Goal: Find specific page/section: Find specific page/section

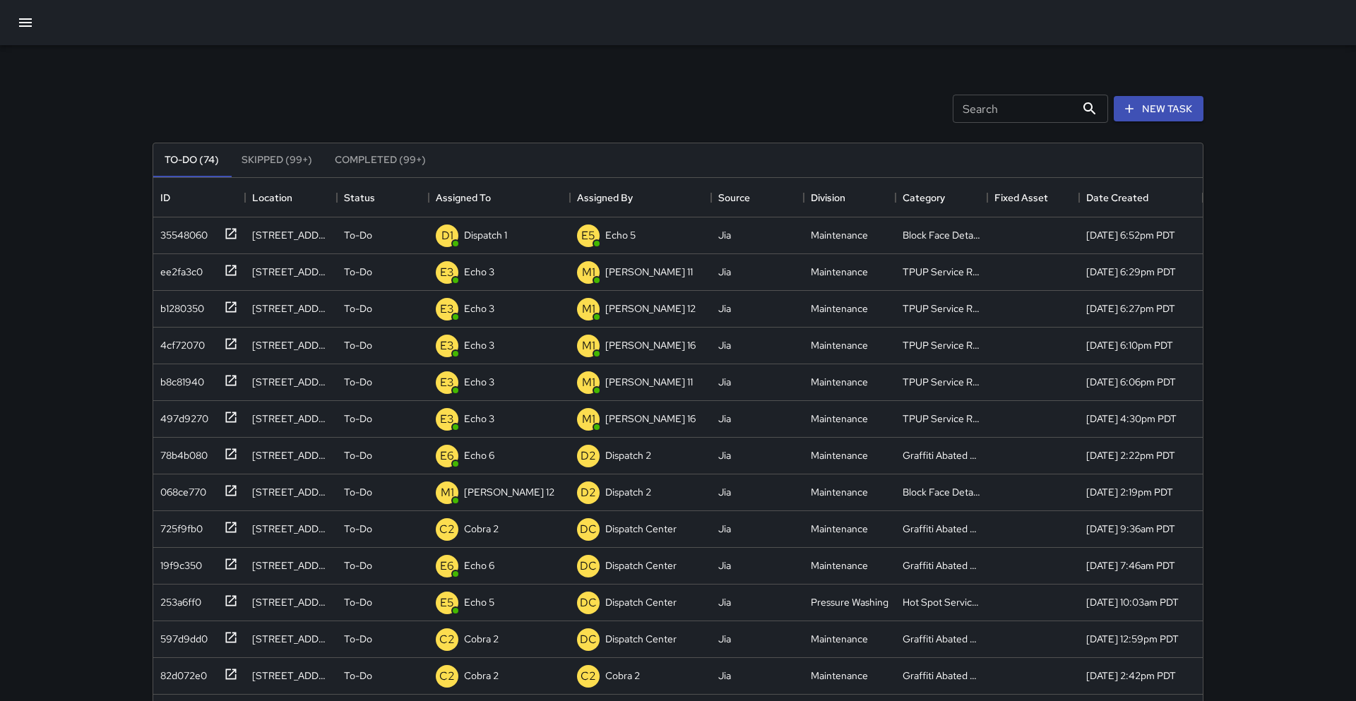
scroll to position [598, 1050]
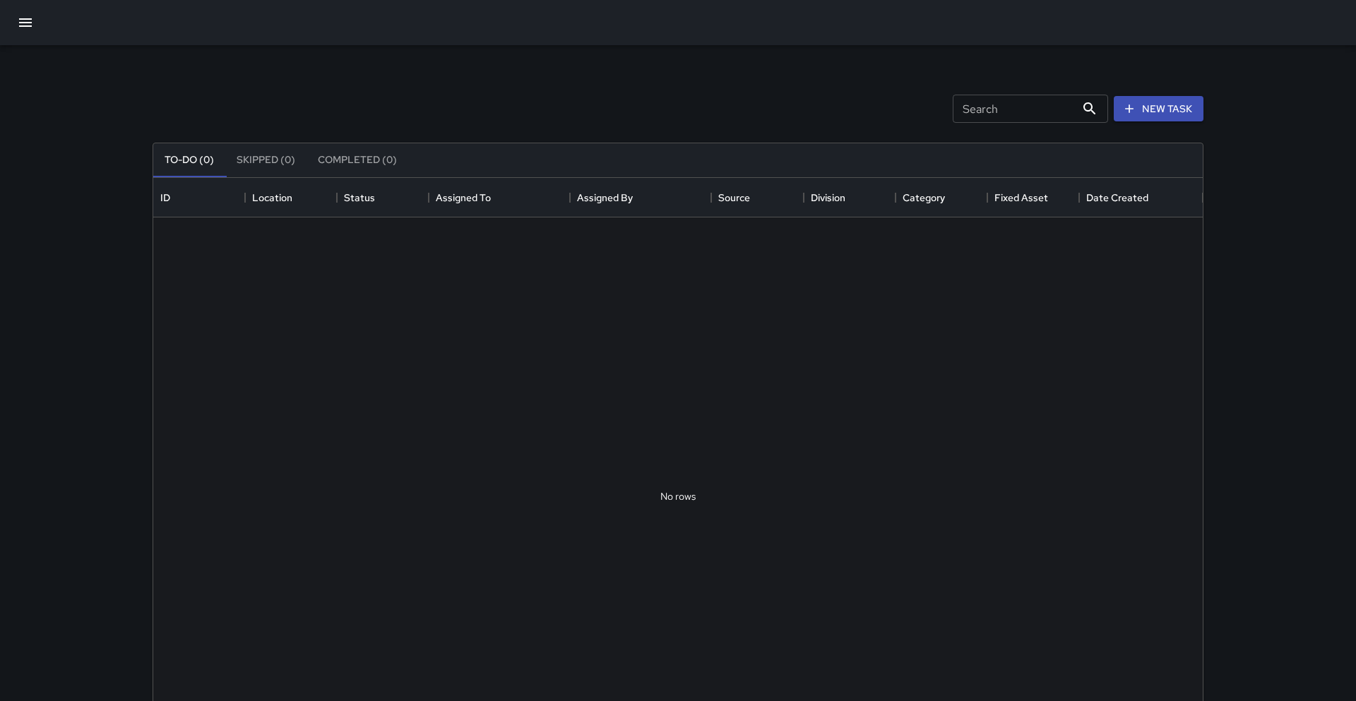
scroll to position [598, 1050]
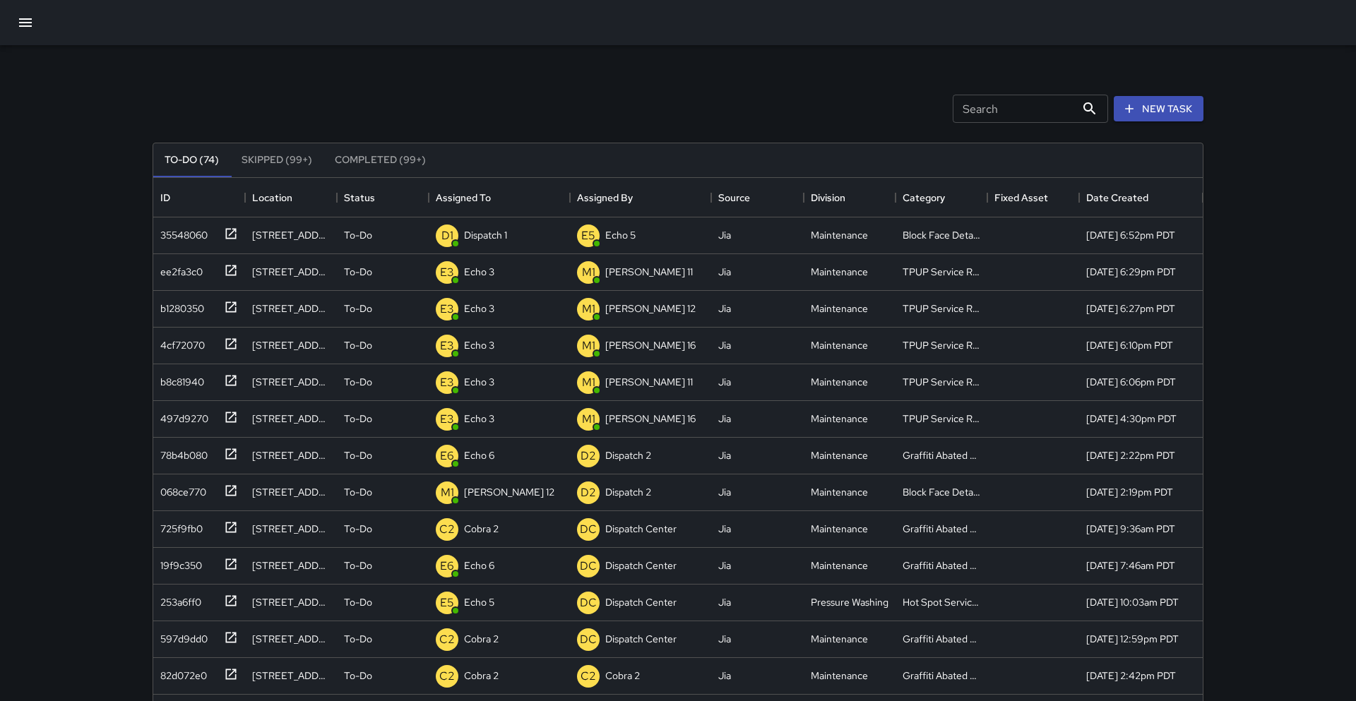
click at [32, 23] on icon "button" at bounding box center [25, 22] width 17 height 17
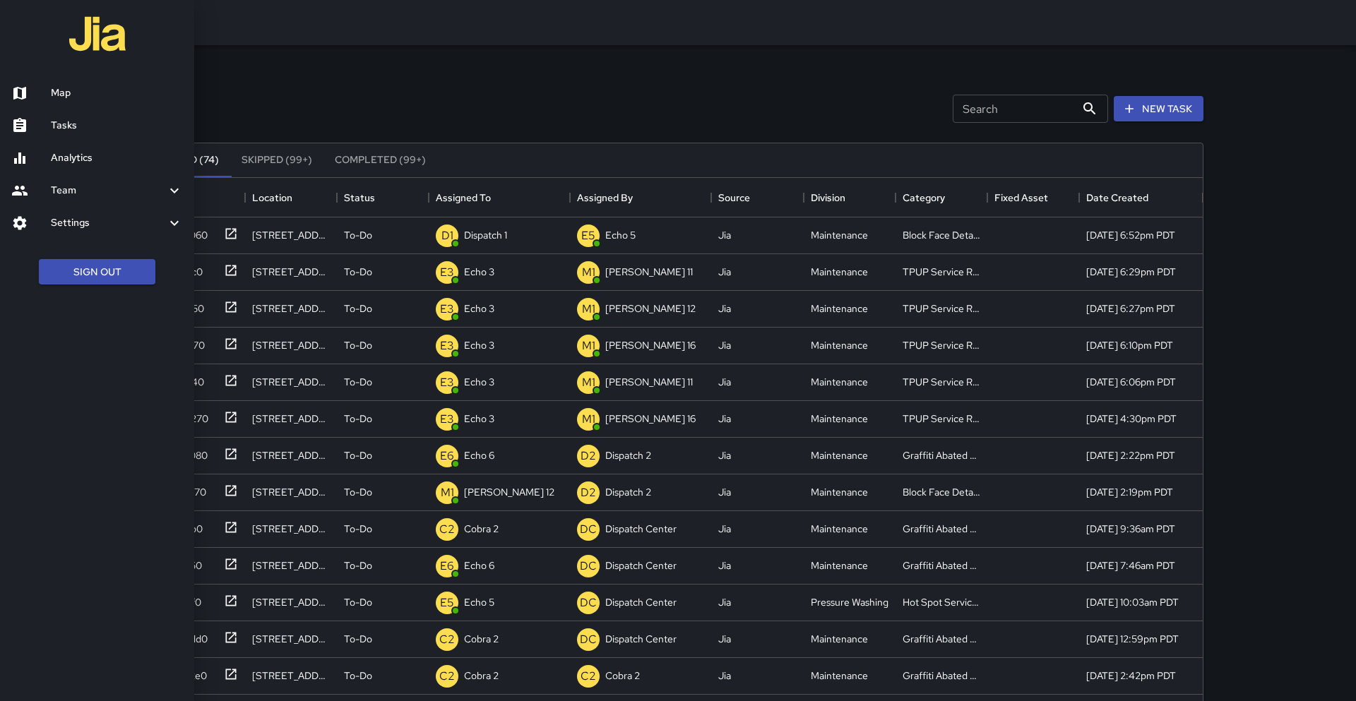
click at [76, 93] on h6 "Map" at bounding box center [117, 93] width 132 height 16
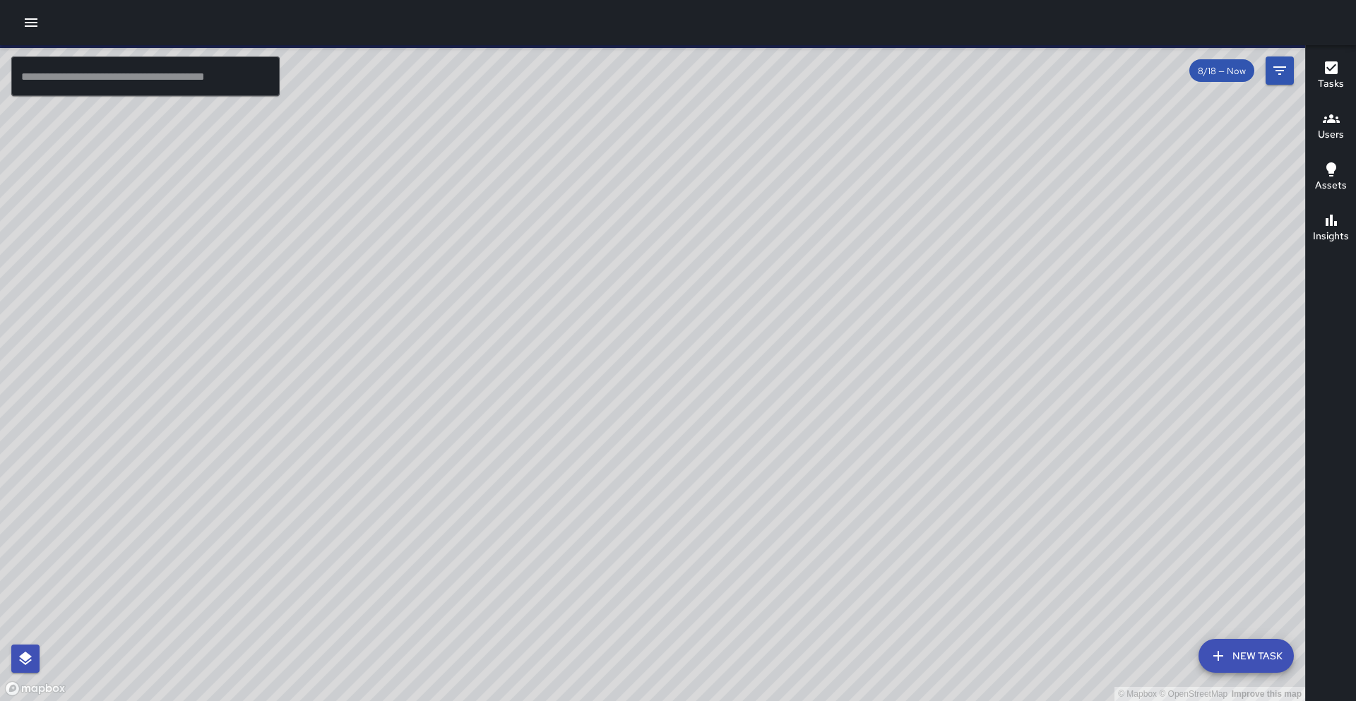
drag, startPoint x: 882, startPoint y: 367, endPoint x: 921, endPoint y: 268, distance: 106.9
click at [921, 268] on div "© Mapbox © OpenStreetMap Improve this map" at bounding box center [652, 373] width 1305 height 656
click at [165, 91] on input "text" at bounding box center [145, 77] width 268 height 40
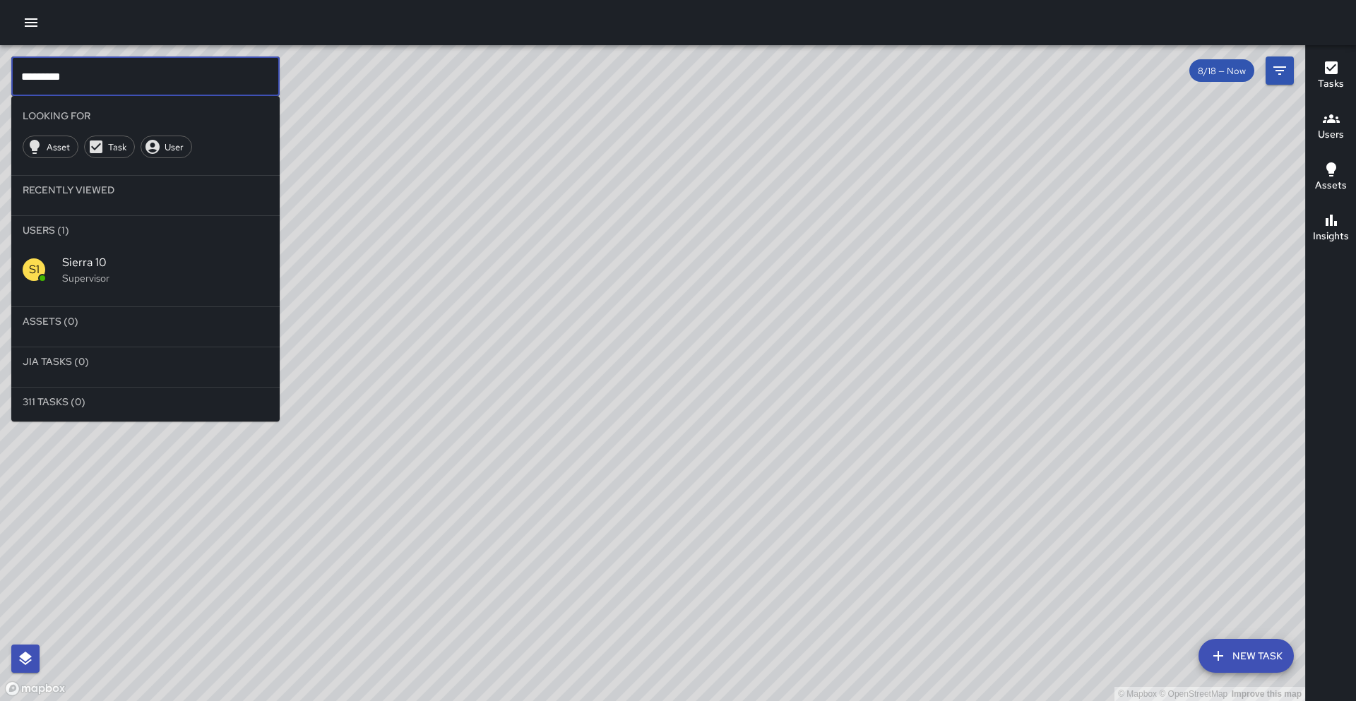
click at [155, 257] on span "Sierra 10" at bounding box center [165, 262] width 206 height 17
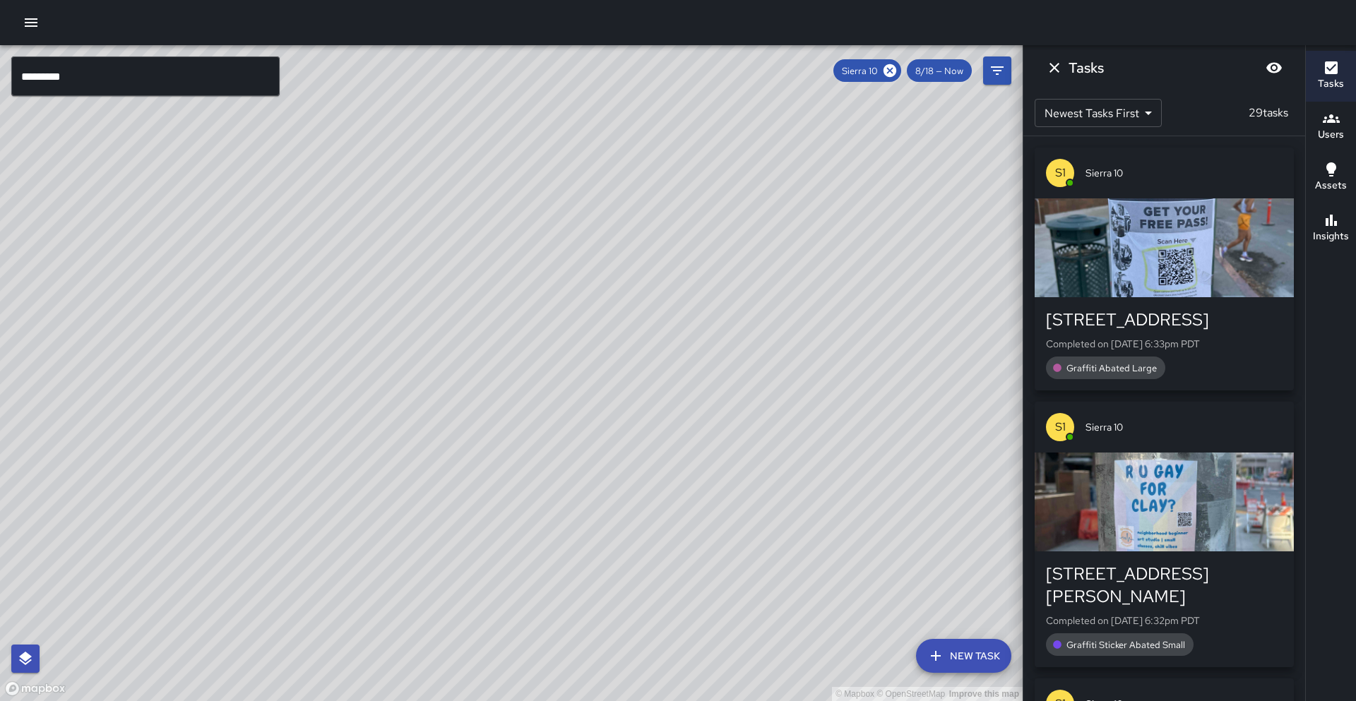
drag, startPoint x: 467, startPoint y: 313, endPoint x: 377, endPoint y: 415, distance: 135.6
click at [377, 415] on div "© Mapbox © OpenStreetMap Improve this map" at bounding box center [511, 373] width 1023 height 656
click at [133, 78] on input "*********" at bounding box center [145, 77] width 268 height 40
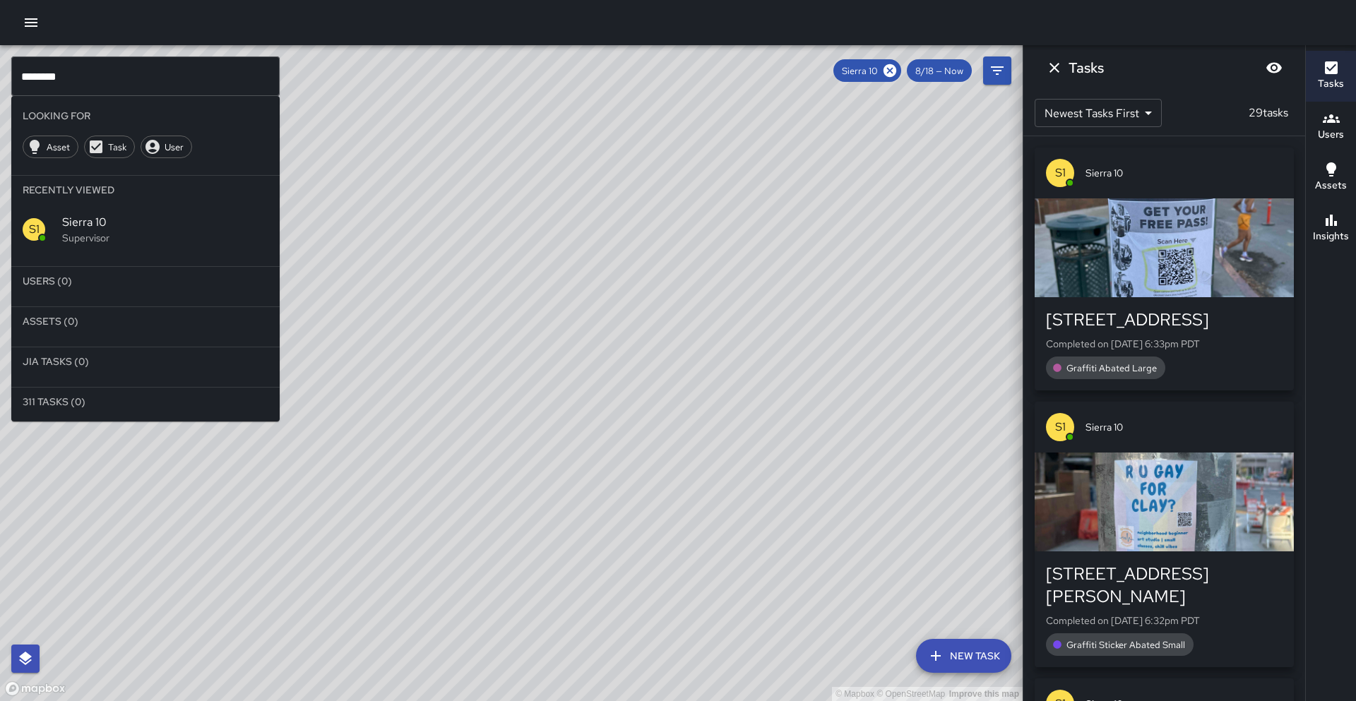
click at [891, 71] on icon at bounding box center [890, 71] width 16 height 16
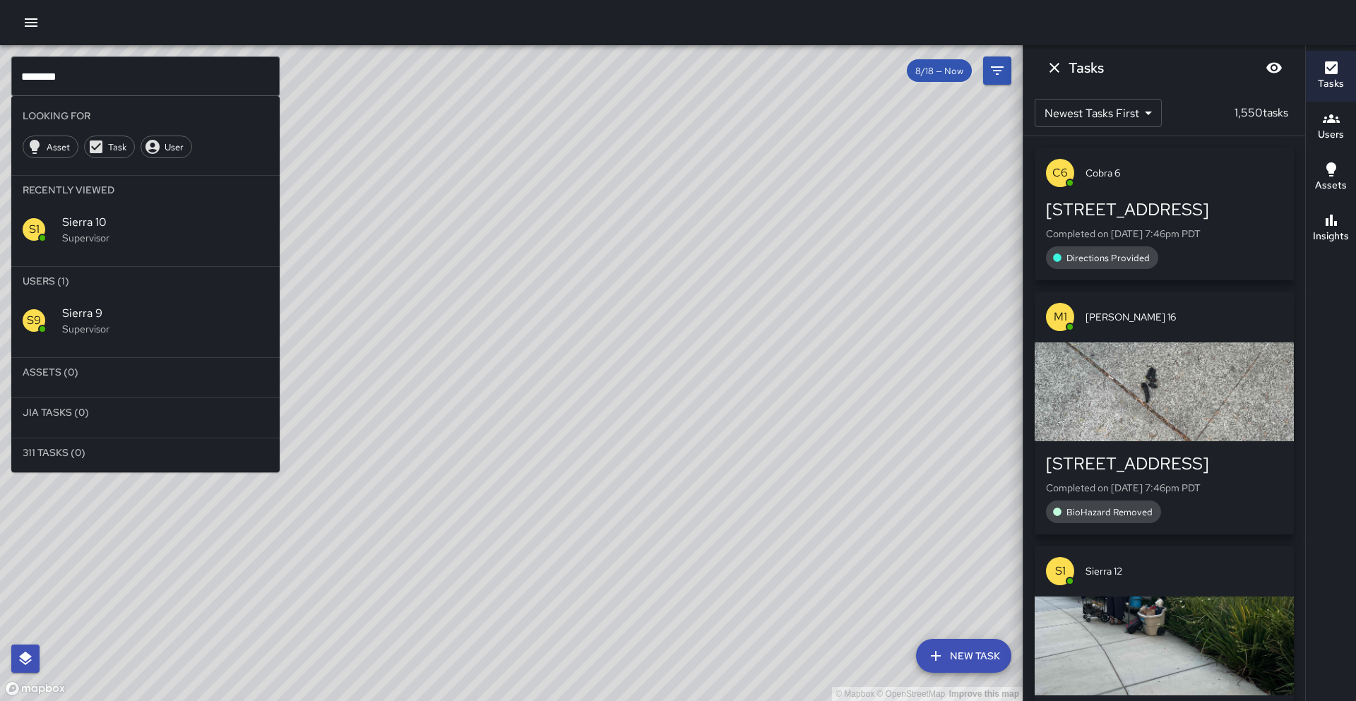
click at [124, 328] on p "Supervisor" at bounding box center [165, 329] width 206 height 14
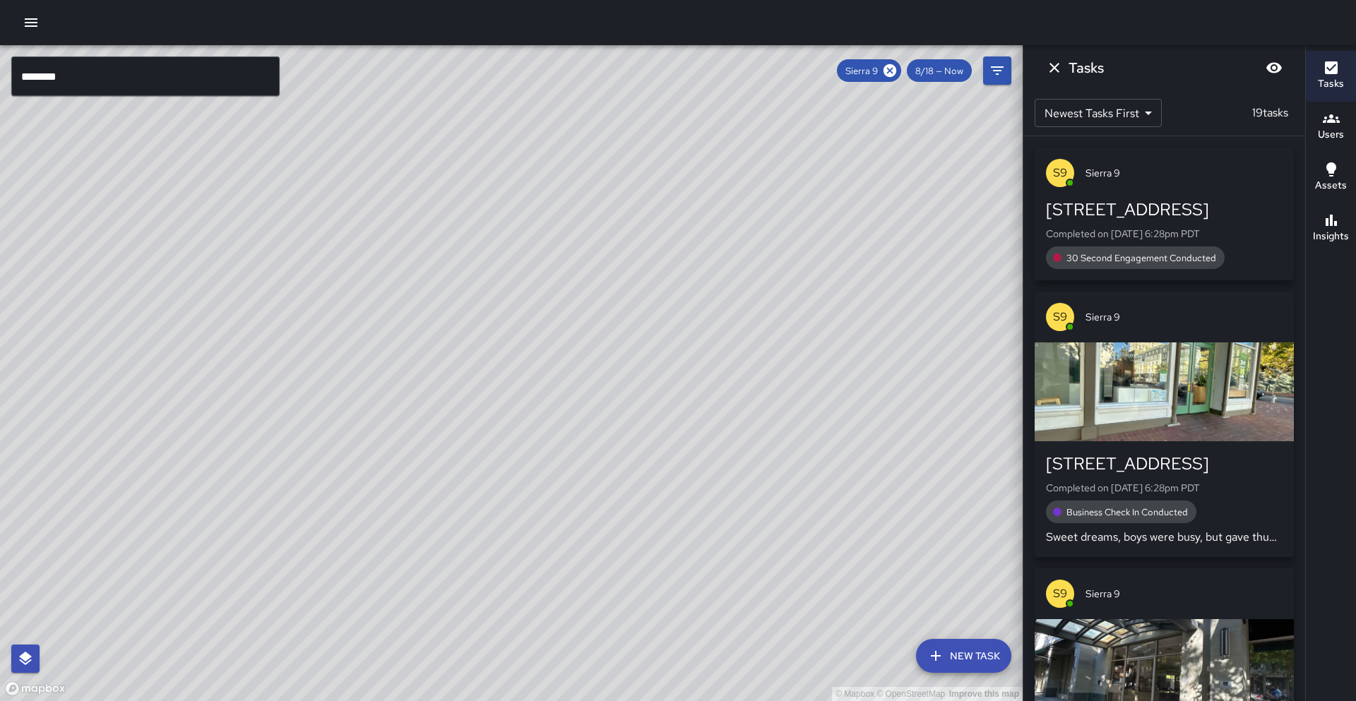
drag, startPoint x: 271, startPoint y: 509, endPoint x: 477, endPoint y: 232, distance: 345.7
click at [482, 221] on div "© Mapbox © OpenStreetMap Improve this map" at bounding box center [511, 373] width 1023 height 656
drag, startPoint x: 321, startPoint y: 558, endPoint x: 318, endPoint y: 525, distance: 33.4
click at [320, 523] on div "© Mapbox © OpenStreetMap Improve this map" at bounding box center [511, 373] width 1023 height 656
click at [1329, 234] on h6 "Insights" at bounding box center [1331, 237] width 36 height 16
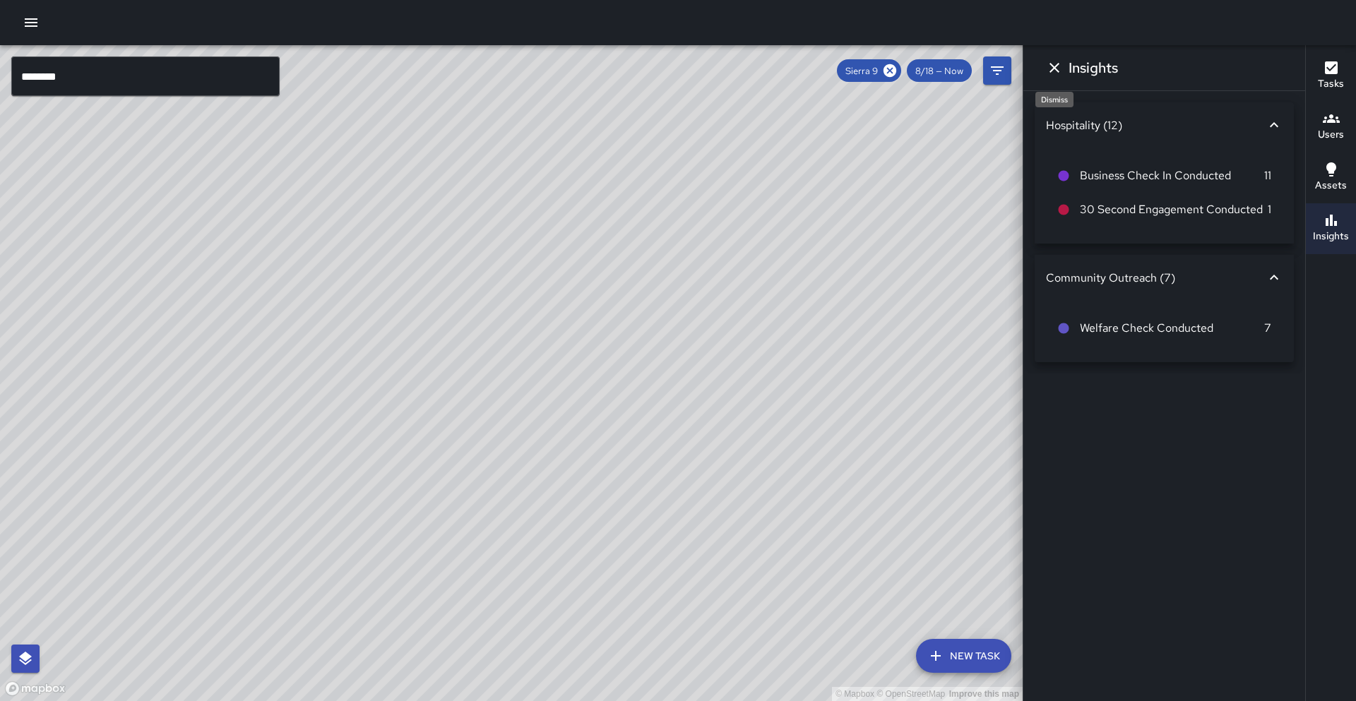
click at [1046, 66] on icon "Dismiss" at bounding box center [1054, 67] width 17 height 17
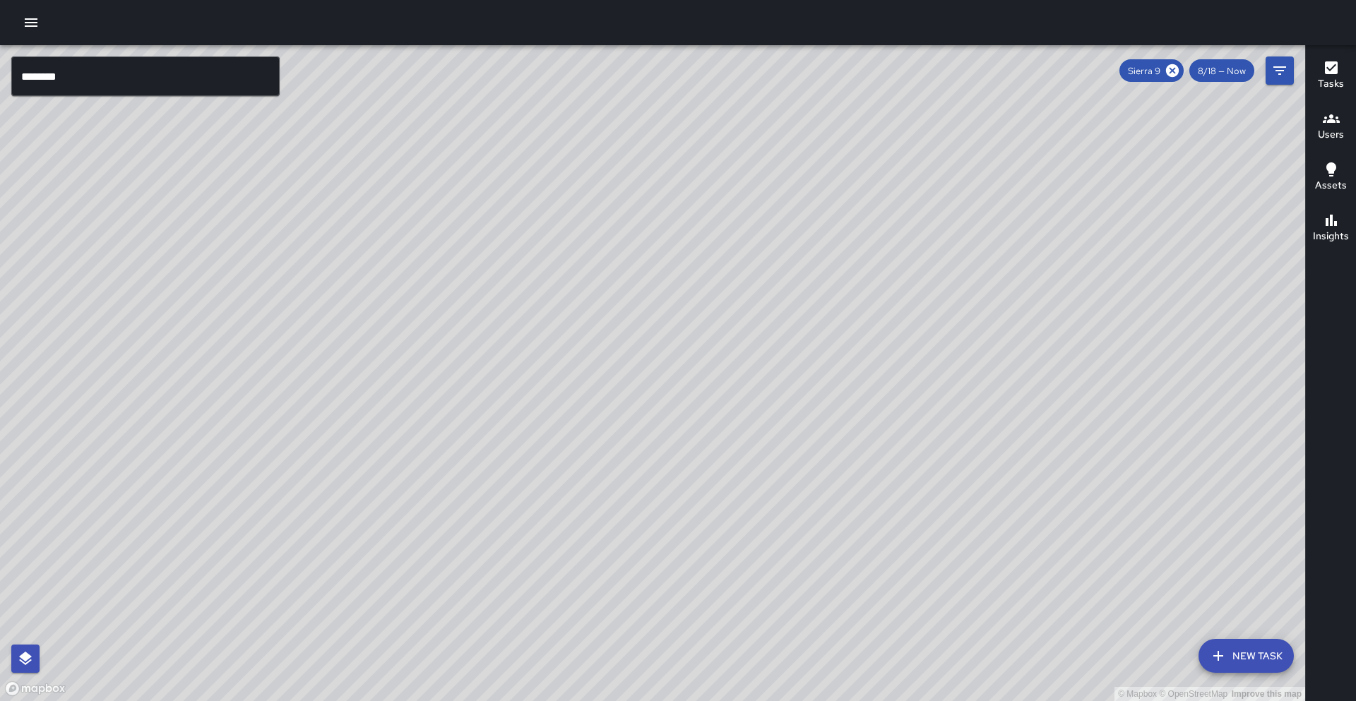
drag, startPoint x: 494, startPoint y: 445, endPoint x: 444, endPoint y: 407, distance: 63.0
click at [444, 408] on div "© Mapbox © OpenStreetMap Improve this map" at bounding box center [652, 373] width 1305 height 656
click at [1347, 216] on div "Insights" at bounding box center [1331, 228] width 36 height 32
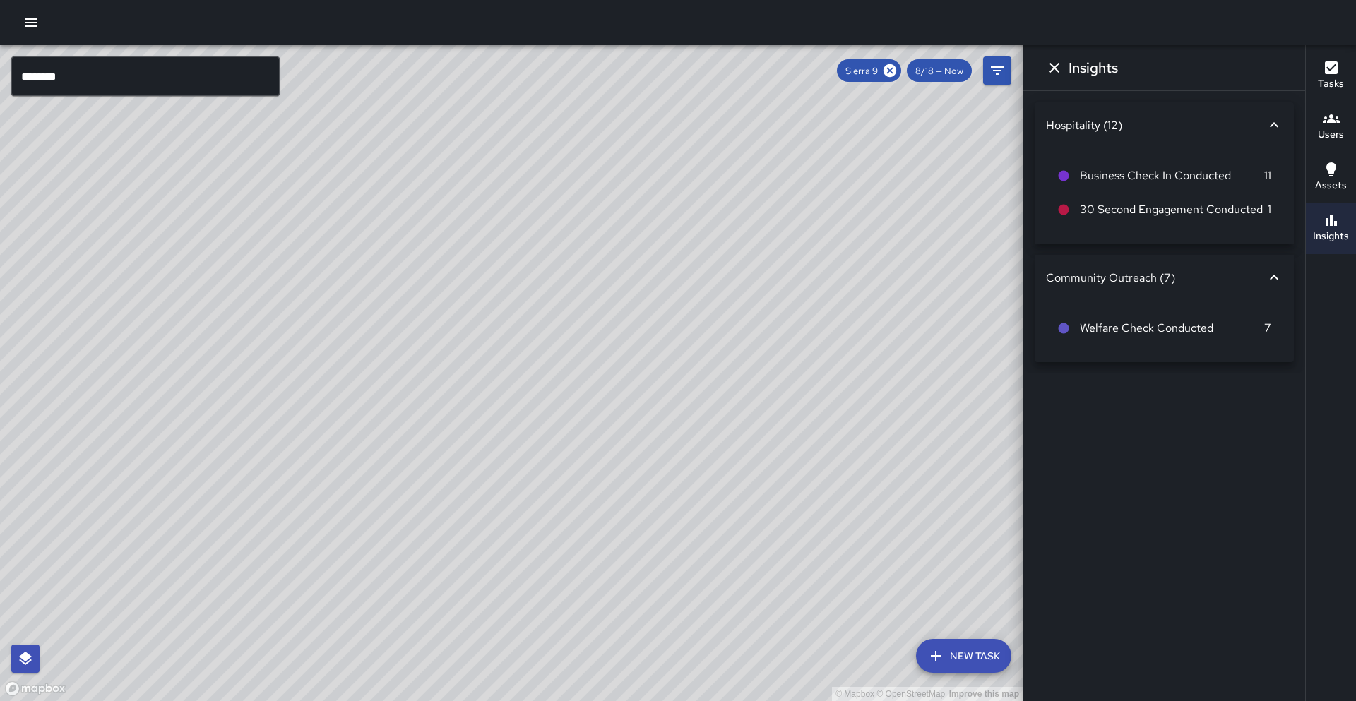
click at [1267, 179] on p "11" at bounding box center [1267, 175] width 7 height 17
click at [1270, 122] on icon at bounding box center [1274, 125] width 17 height 17
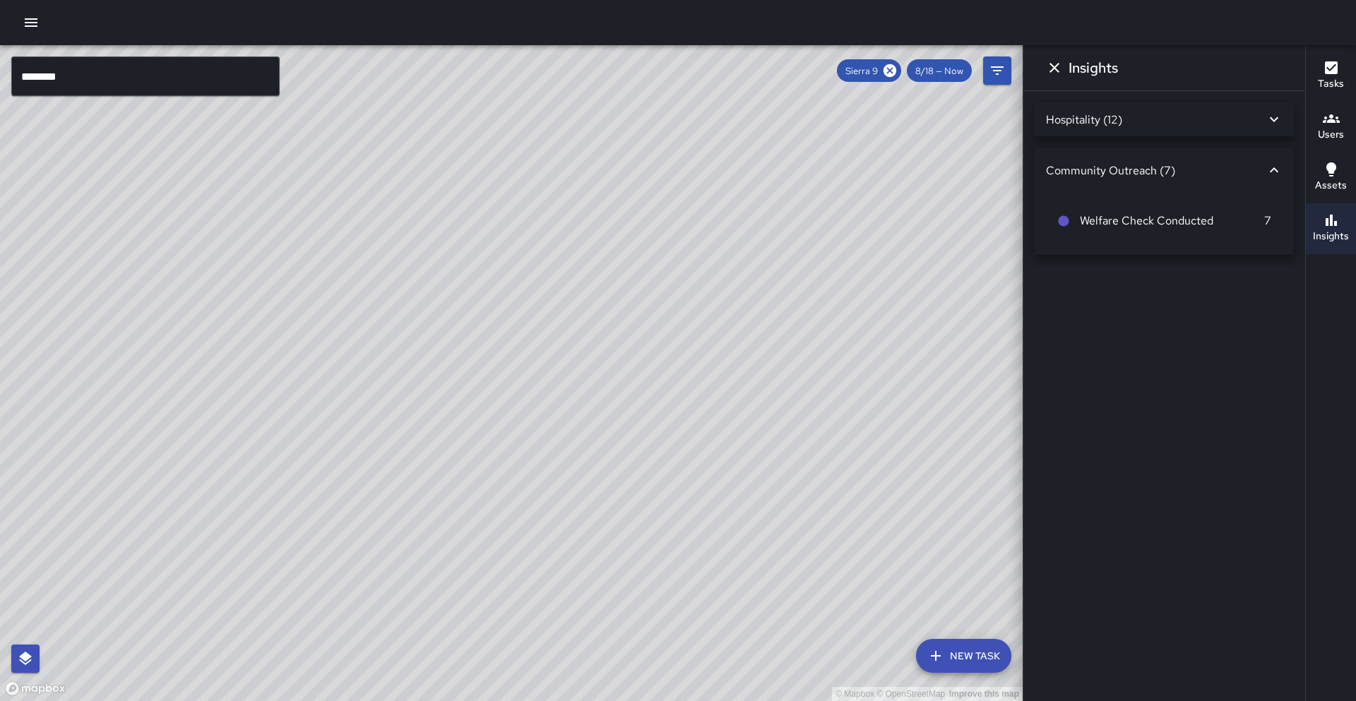
click at [157, 85] on input "********" at bounding box center [145, 77] width 268 height 40
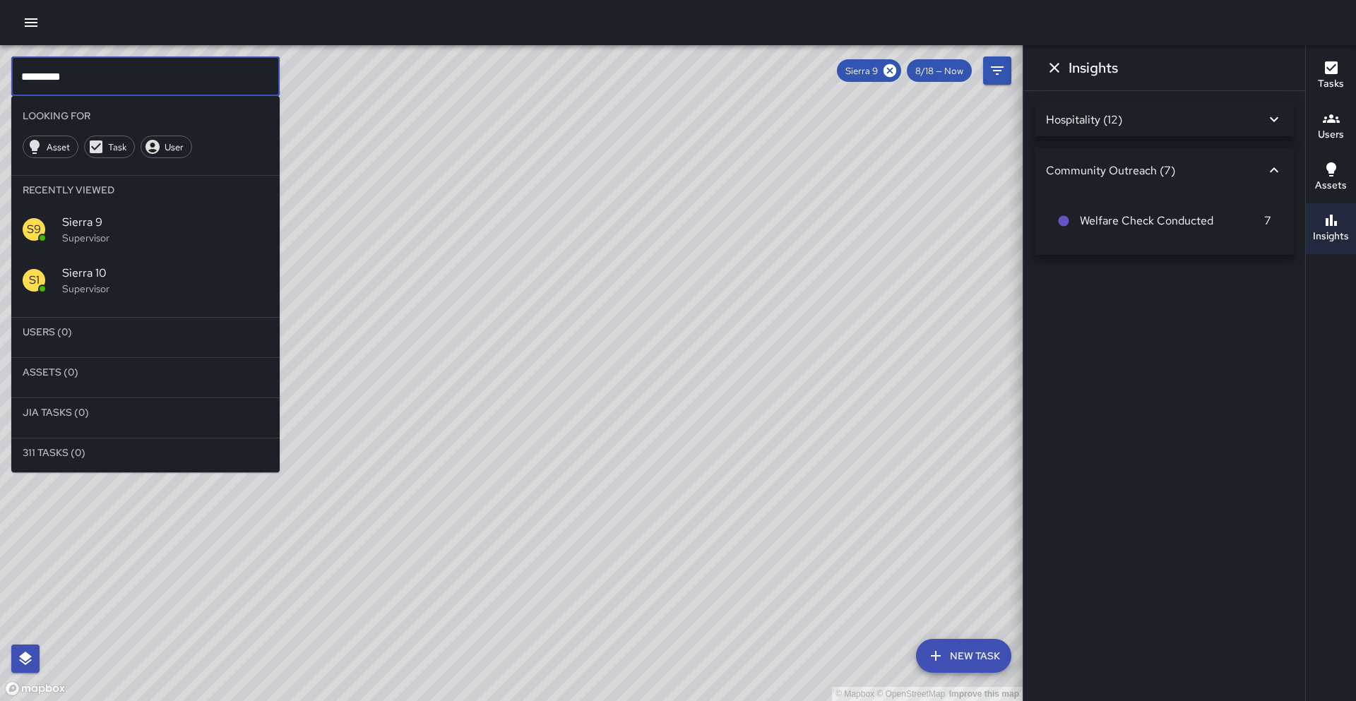
click at [165, 276] on span "Sierra 10" at bounding box center [165, 273] width 206 height 17
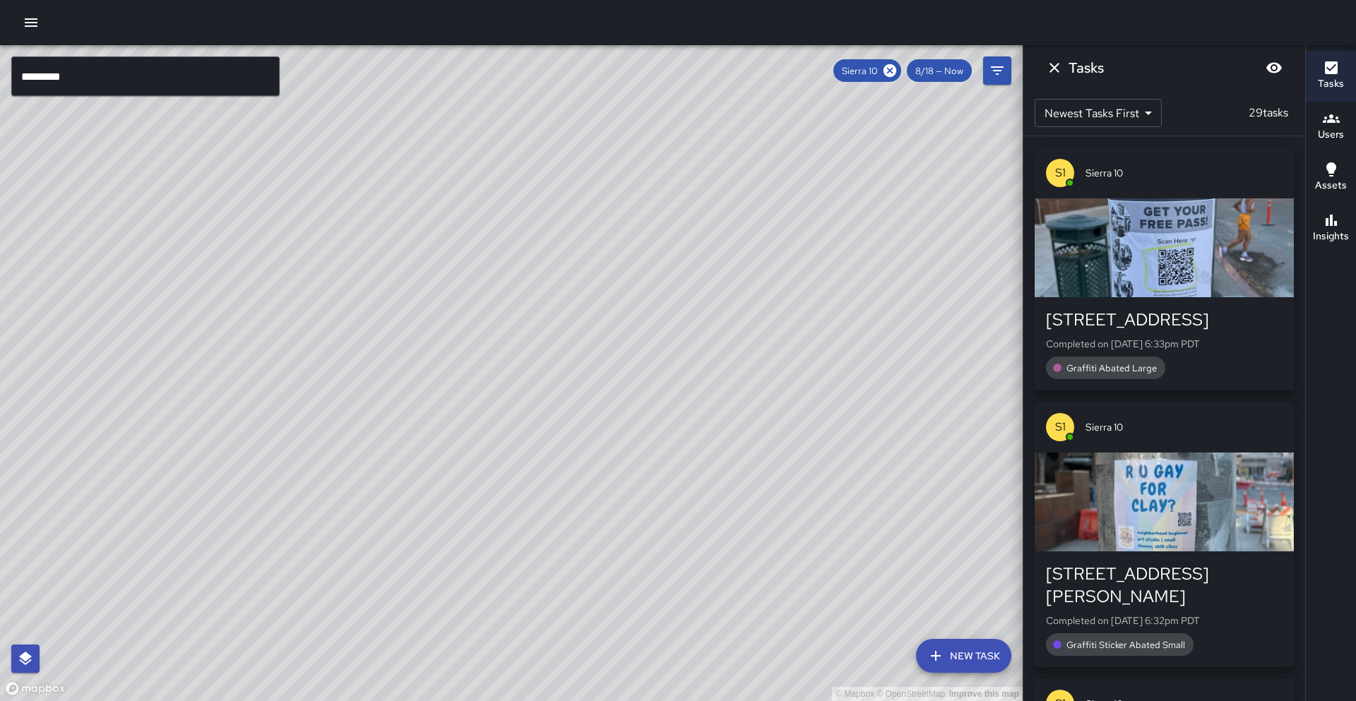
click at [1324, 246] on button "Insights" at bounding box center [1331, 228] width 50 height 51
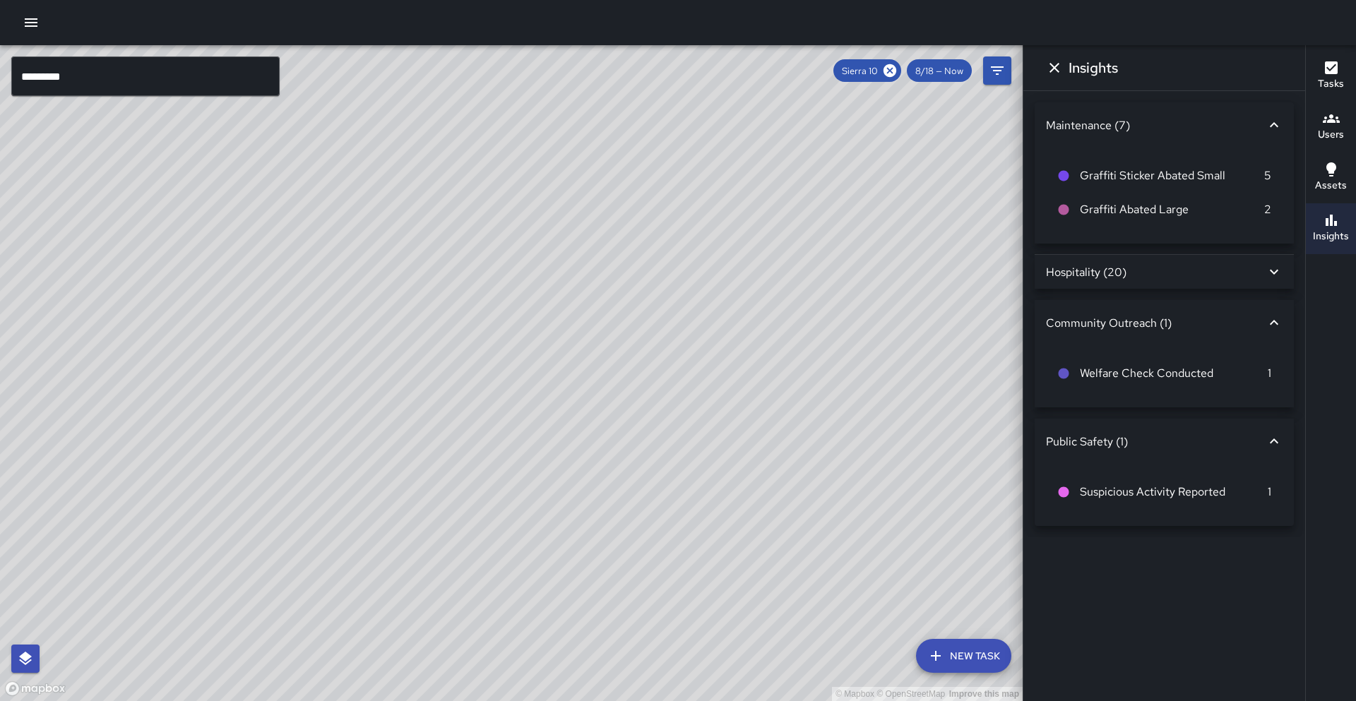
click at [1192, 262] on div "Hospitality (20)" at bounding box center [1164, 272] width 259 height 34
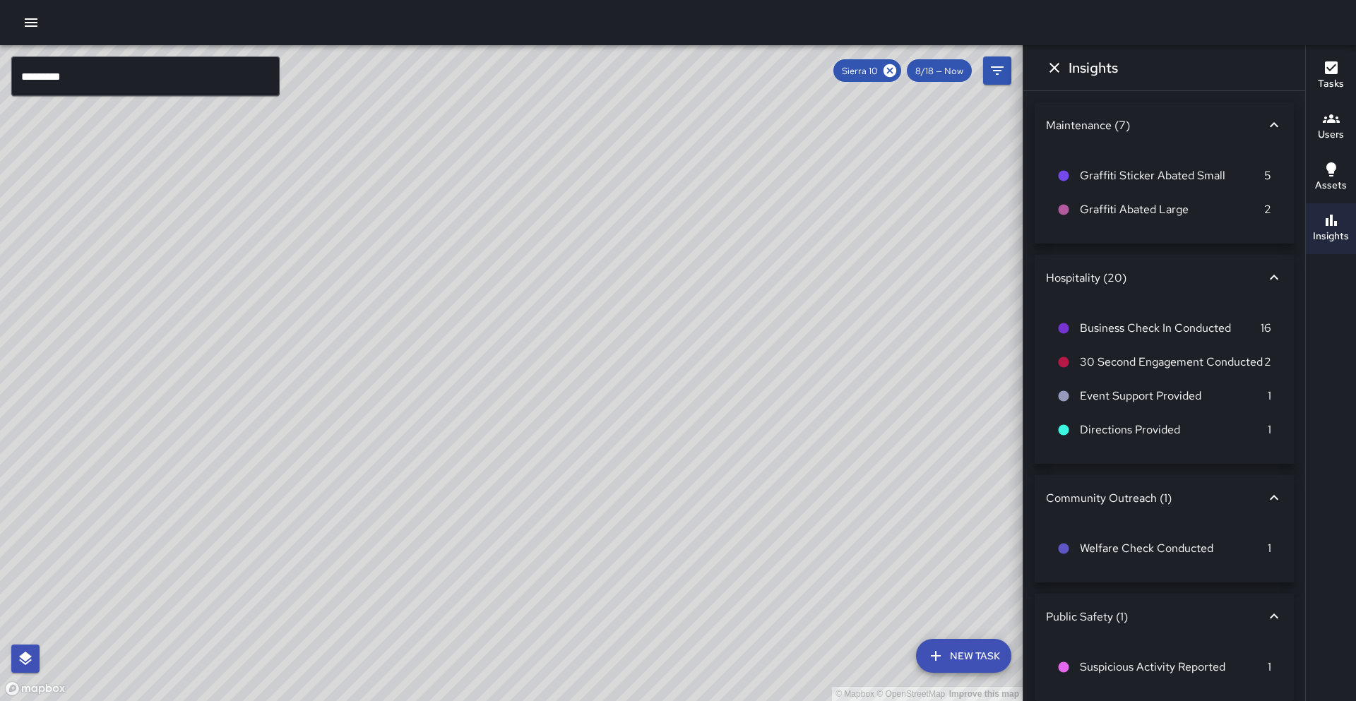
click at [1271, 273] on icon at bounding box center [1274, 277] width 17 height 17
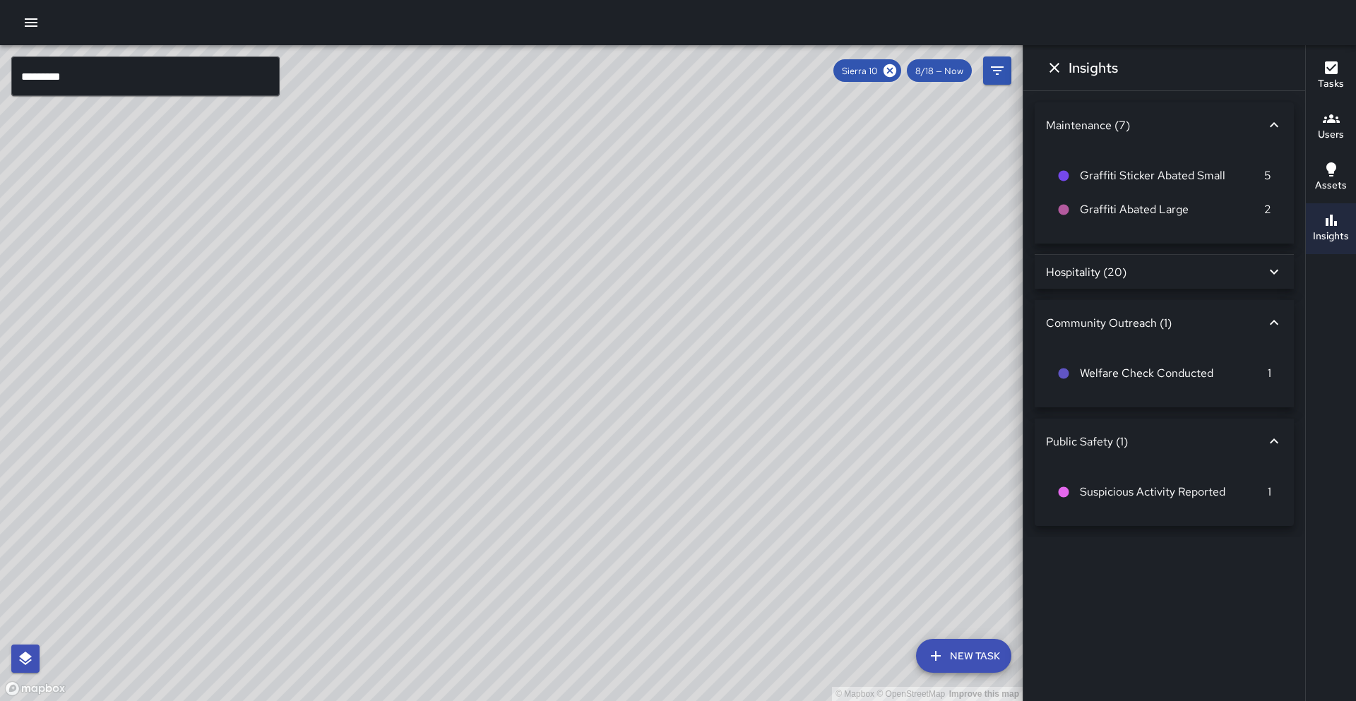
click at [1278, 113] on div "Maintenance (7)" at bounding box center [1164, 124] width 259 height 45
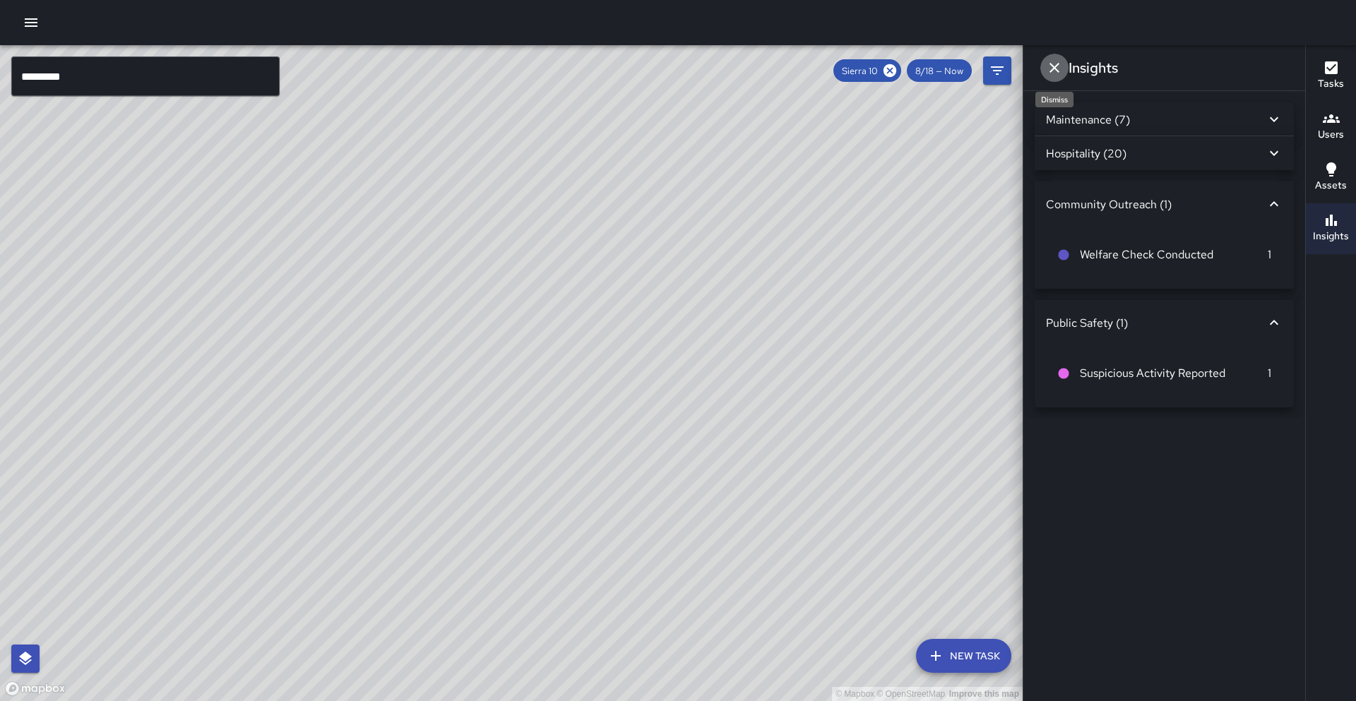
click at [1059, 72] on icon "Dismiss" at bounding box center [1055, 68] width 10 height 10
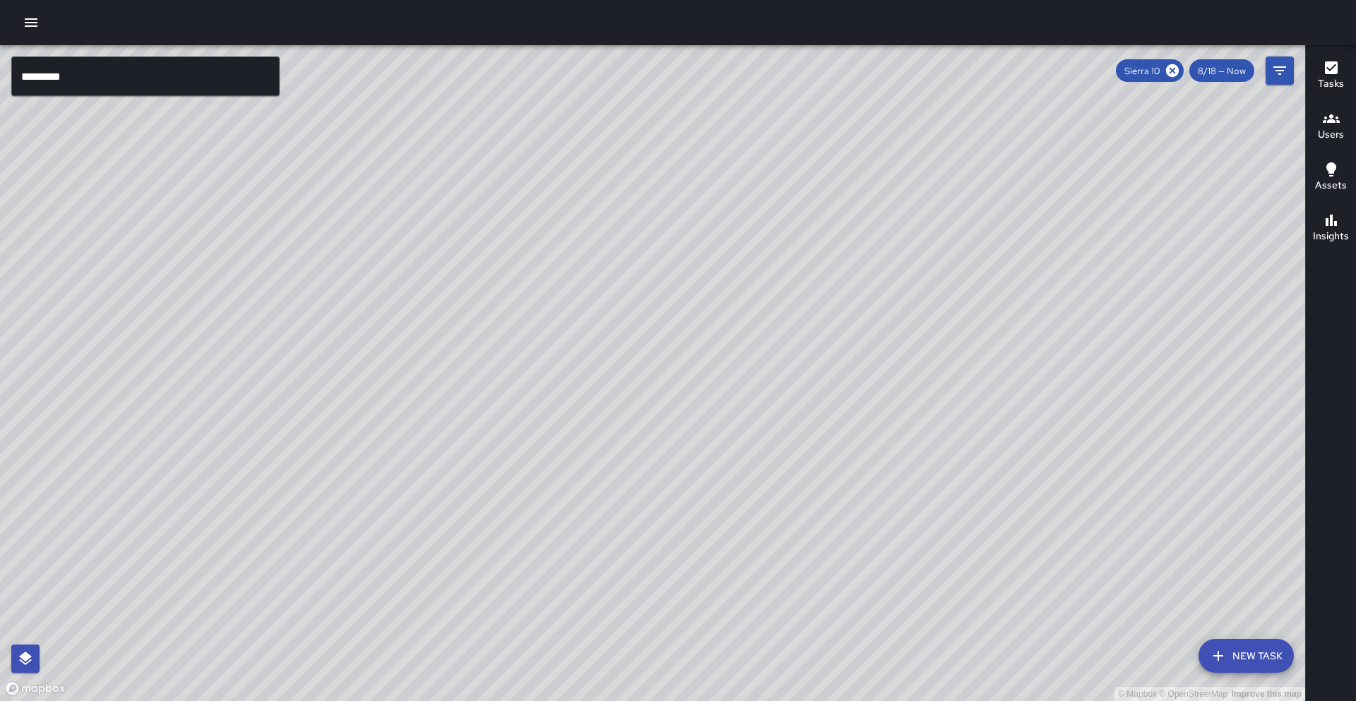
drag, startPoint x: 547, startPoint y: 237, endPoint x: 503, endPoint y: 270, distance: 55.1
click at [503, 270] on div "© Mapbox © OpenStreetMap Improve this map" at bounding box center [652, 373] width 1305 height 656
drag, startPoint x: 689, startPoint y: 287, endPoint x: 540, endPoint y: 503, distance: 262.1
click at [516, 553] on div "© Mapbox © OpenStreetMap Improve this map" at bounding box center [652, 373] width 1305 height 656
drag, startPoint x: 545, startPoint y: 506, endPoint x: 593, endPoint y: 457, distance: 68.9
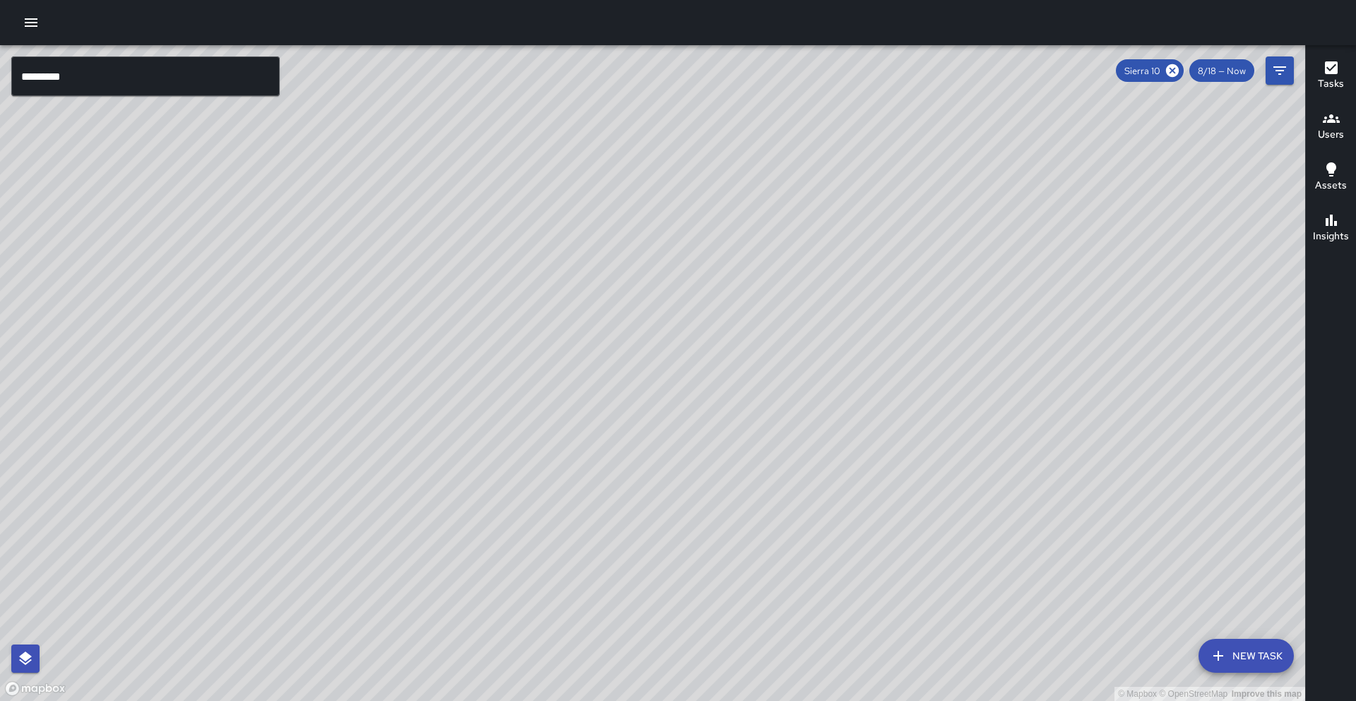
click at [593, 457] on div "© Mapbox © OpenStreetMap Improve this map" at bounding box center [652, 373] width 1305 height 656
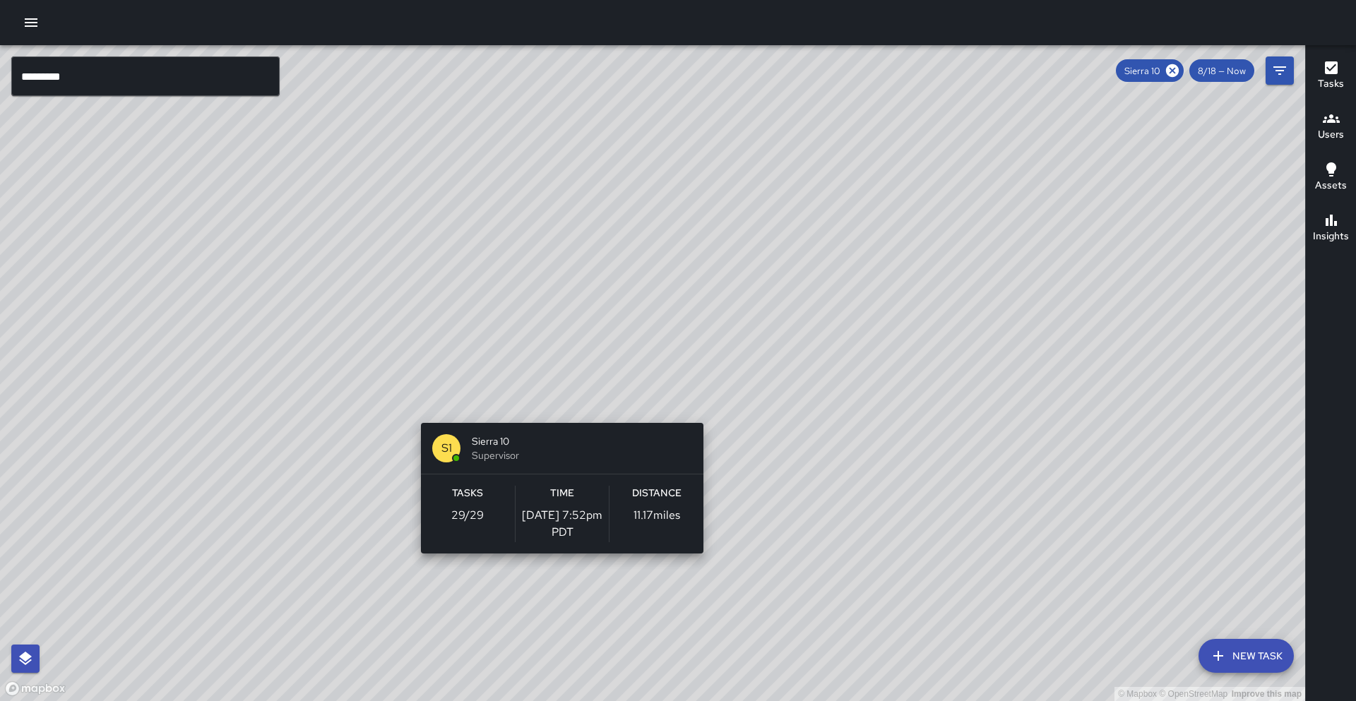
click at [557, 415] on div "© Mapbox © OpenStreetMap Improve this map S1 Sierra 10 Supervisor Tasks 29 / 29…" at bounding box center [652, 373] width 1305 height 656
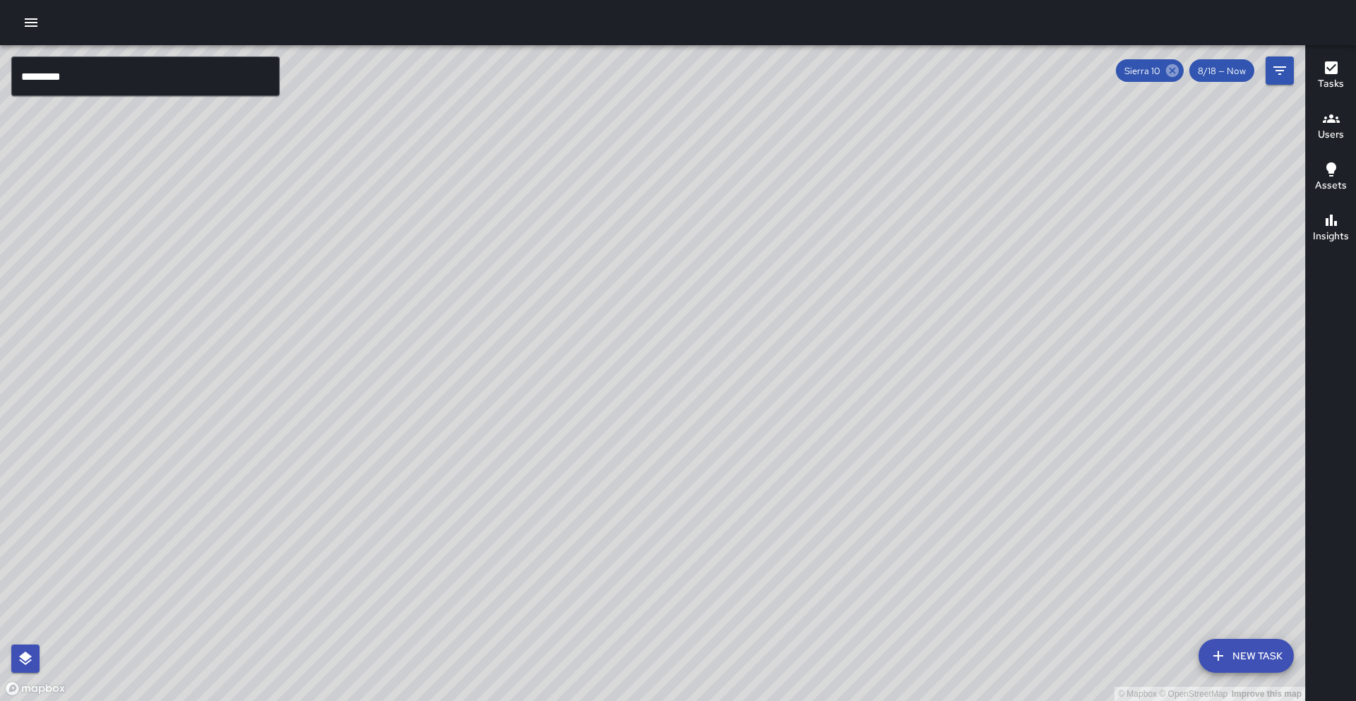
click at [1172, 70] on icon at bounding box center [1172, 70] width 13 height 13
click at [186, 68] on input "*********" at bounding box center [145, 77] width 268 height 40
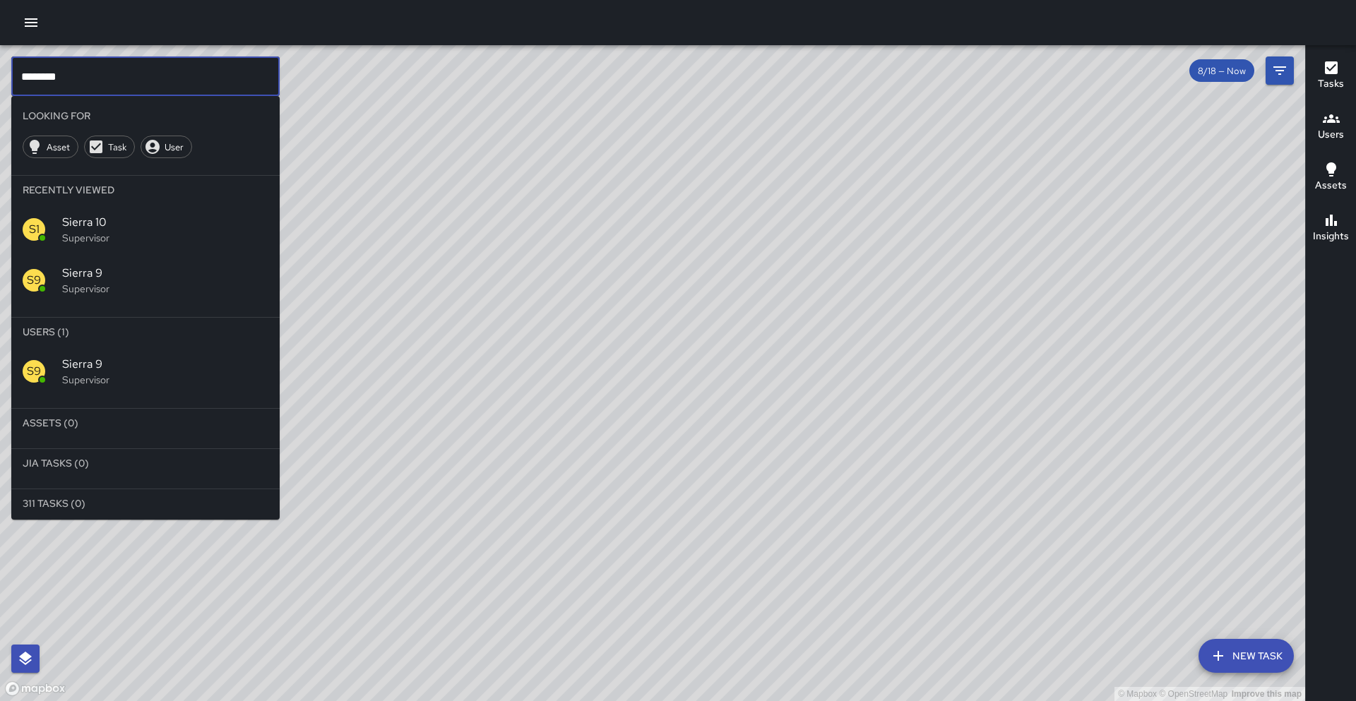
click at [172, 380] on p "Supervisor" at bounding box center [165, 380] width 206 height 14
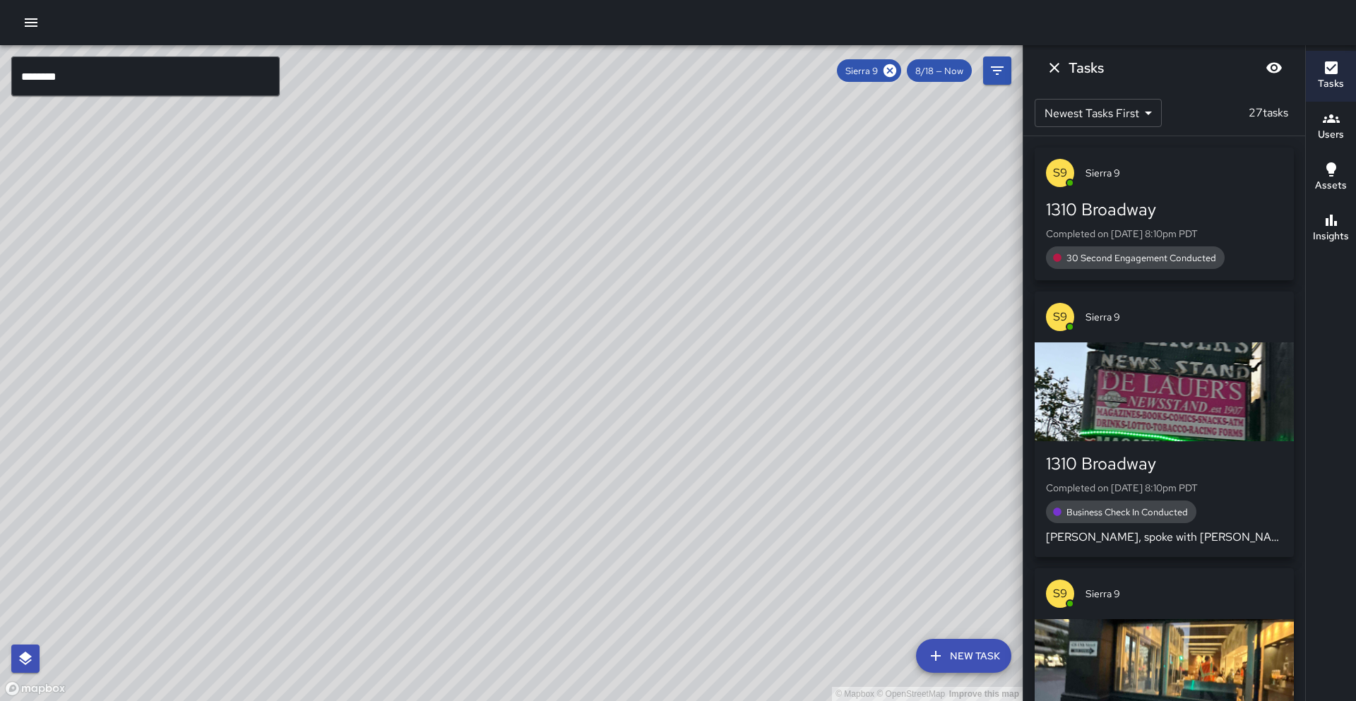
drag, startPoint x: 403, startPoint y: 470, endPoint x: 527, endPoint y: 323, distance: 192.4
click at [527, 323] on div "© Mapbox © OpenStreetMap Improve this map" at bounding box center [511, 373] width 1023 height 656
drag, startPoint x: 463, startPoint y: 429, endPoint x: 614, endPoint y: 319, distance: 186.5
click at [617, 314] on div "© Mapbox © OpenStreetMap Improve this map" at bounding box center [511, 373] width 1023 height 656
click at [890, 72] on icon at bounding box center [890, 70] width 13 height 13
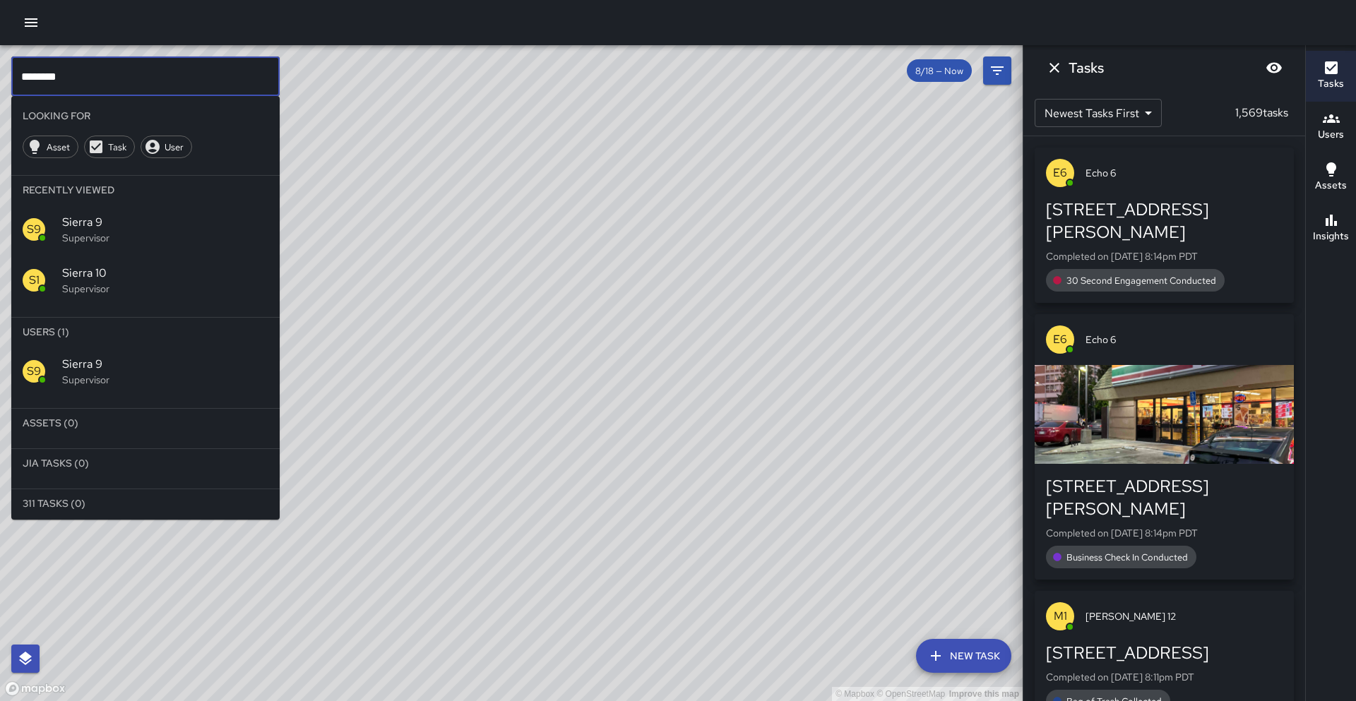
click at [84, 72] on input "********" at bounding box center [145, 77] width 268 height 40
click at [81, 384] on p "Supervisor" at bounding box center [165, 380] width 206 height 14
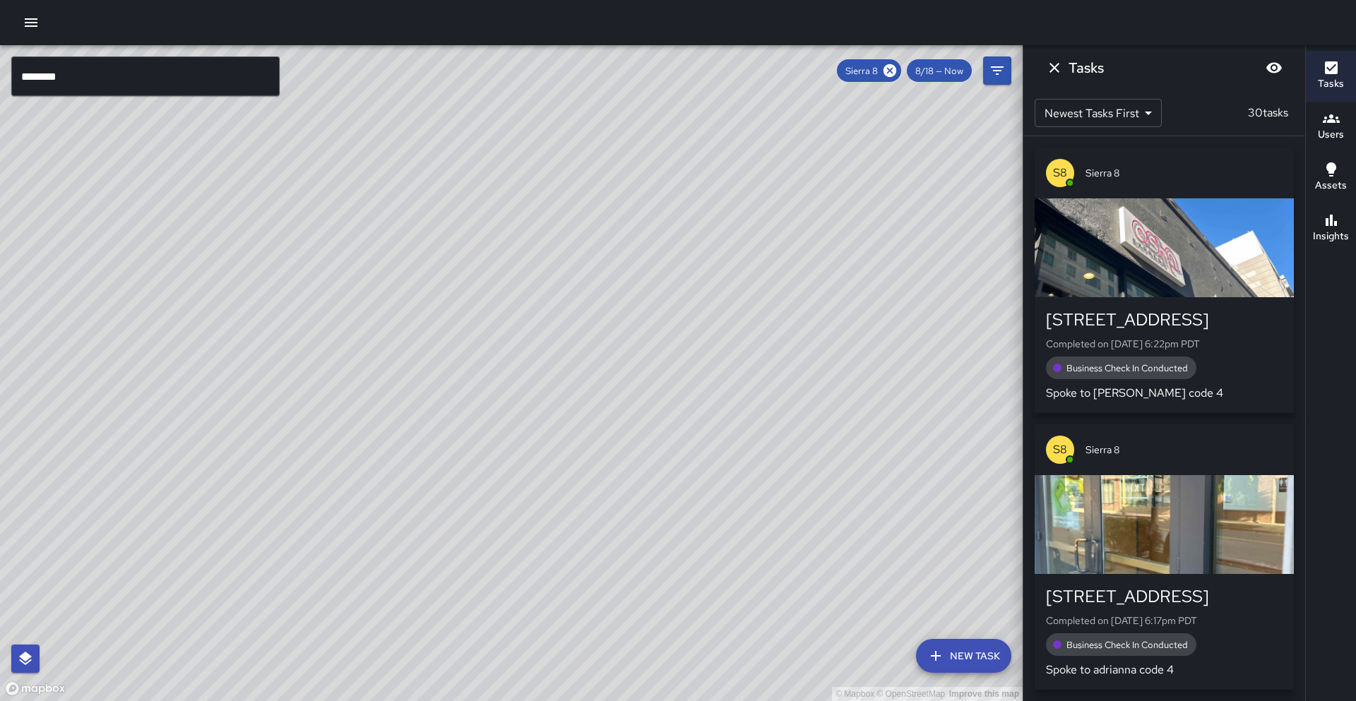
drag, startPoint x: 612, startPoint y: 343, endPoint x: 356, endPoint y: 604, distance: 365.6
click at [304, 663] on div "© Mapbox © OpenStreetMap Improve this map" at bounding box center [511, 373] width 1023 height 656
drag, startPoint x: 429, startPoint y: 464, endPoint x: 369, endPoint y: 674, distance: 218.9
click at [365, 677] on div "© Mapbox © OpenStreetMap Improve this map" at bounding box center [511, 373] width 1023 height 656
drag, startPoint x: 477, startPoint y: 587, endPoint x: 584, endPoint y: 533, distance: 120.0
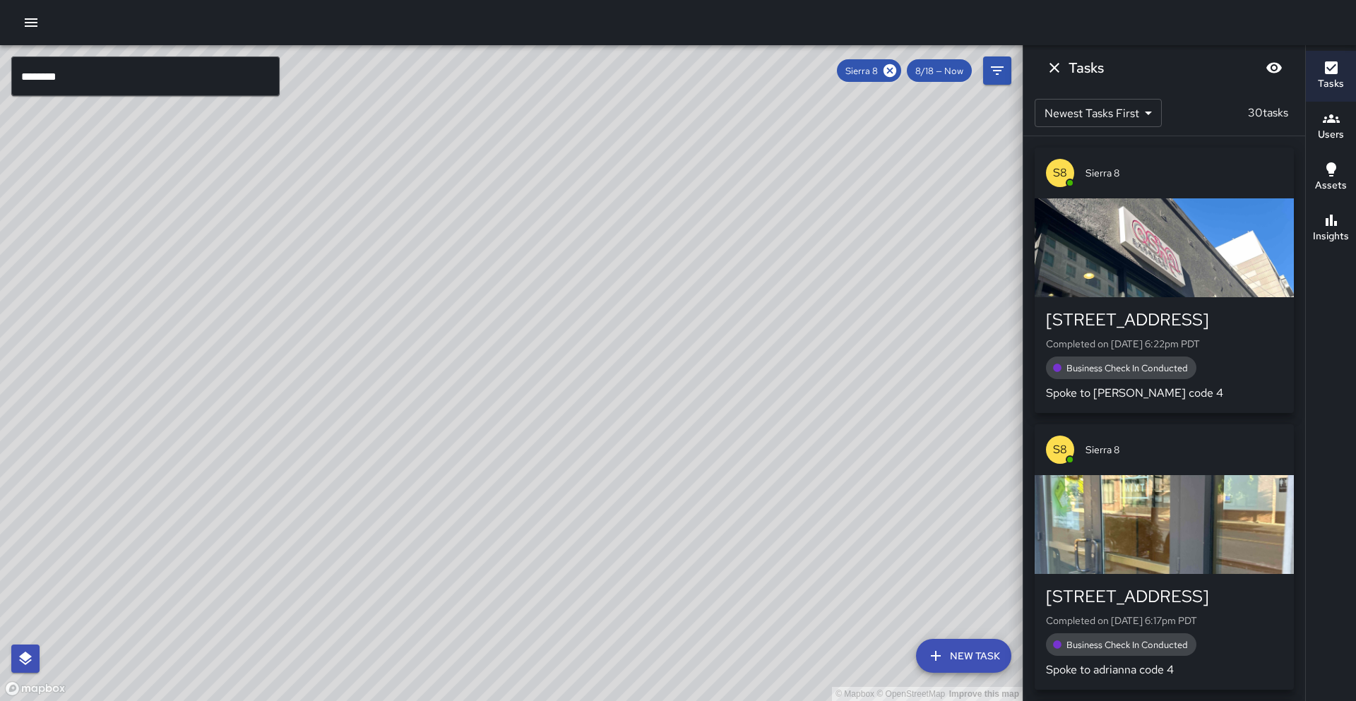
click at [584, 533] on div "© Mapbox © OpenStreetMap Improve this map" at bounding box center [511, 373] width 1023 height 656
click at [143, 82] on input "********" at bounding box center [145, 77] width 268 height 40
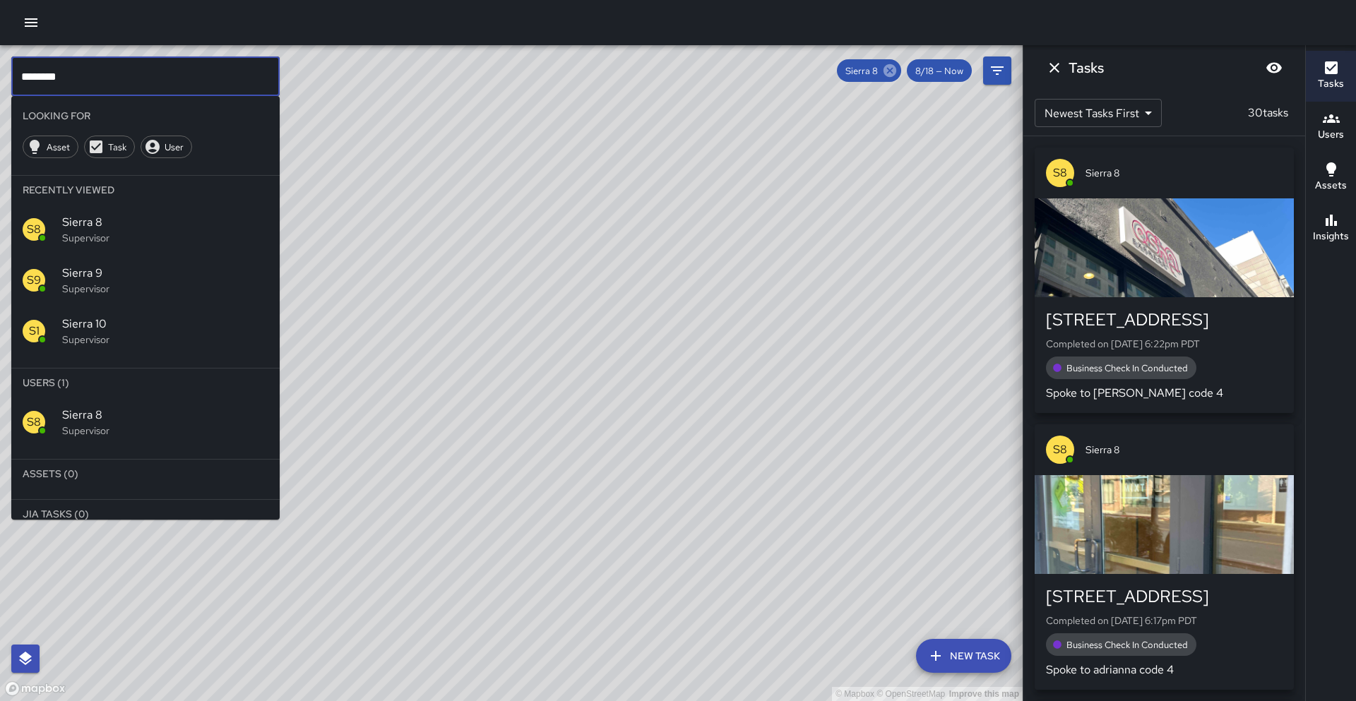
click at [898, 67] on div "Sierra 8" at bounding box center [869, 70] width 64 height 23
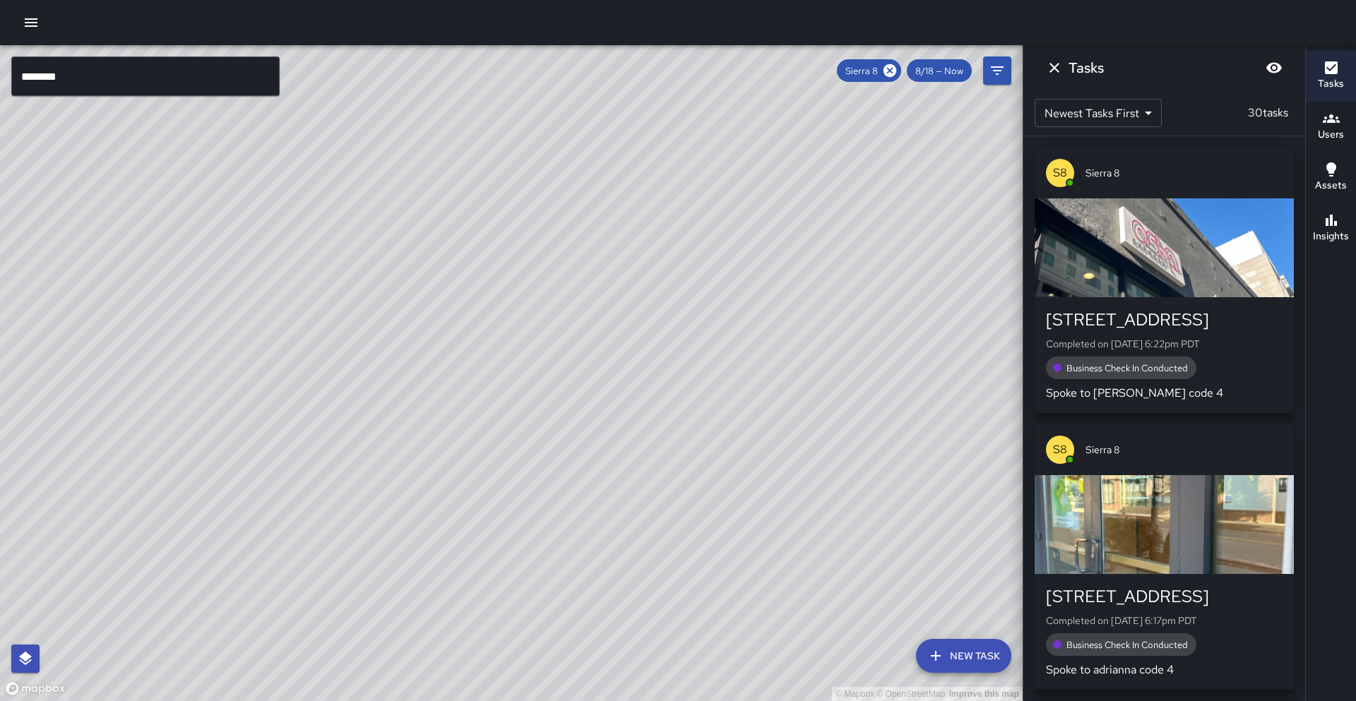
drag, startPoint x: 895, startPoint y: 69, endPoint x: 615, endPoint y: 48, distance: 280.5
click at [895, 69] on icon at bounding box center [890, 70] width 13 height 13
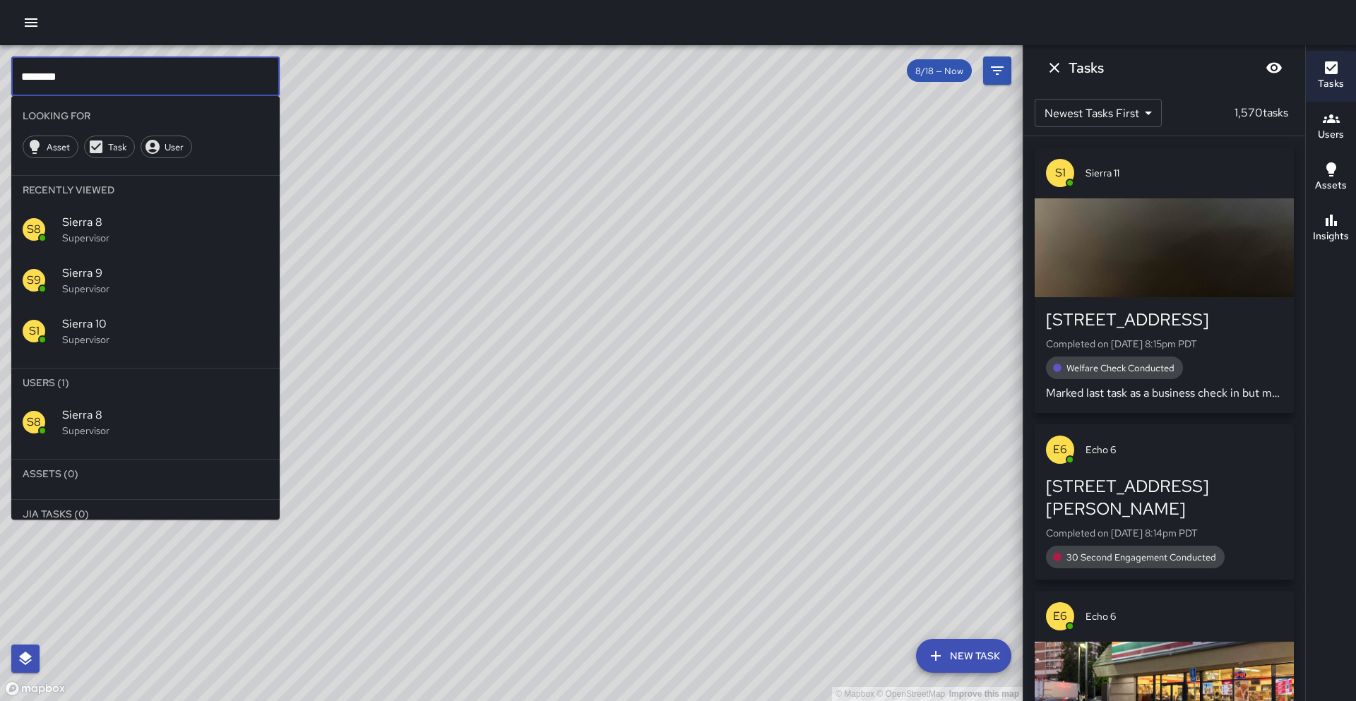
click at [95, 85] on input "********" at bounding box center [145, 77] width 268 height 40
click at [61, 405] on div "S1 Sierra 11 Supervisor" at bounding box center [145, 422] width 268 height 51
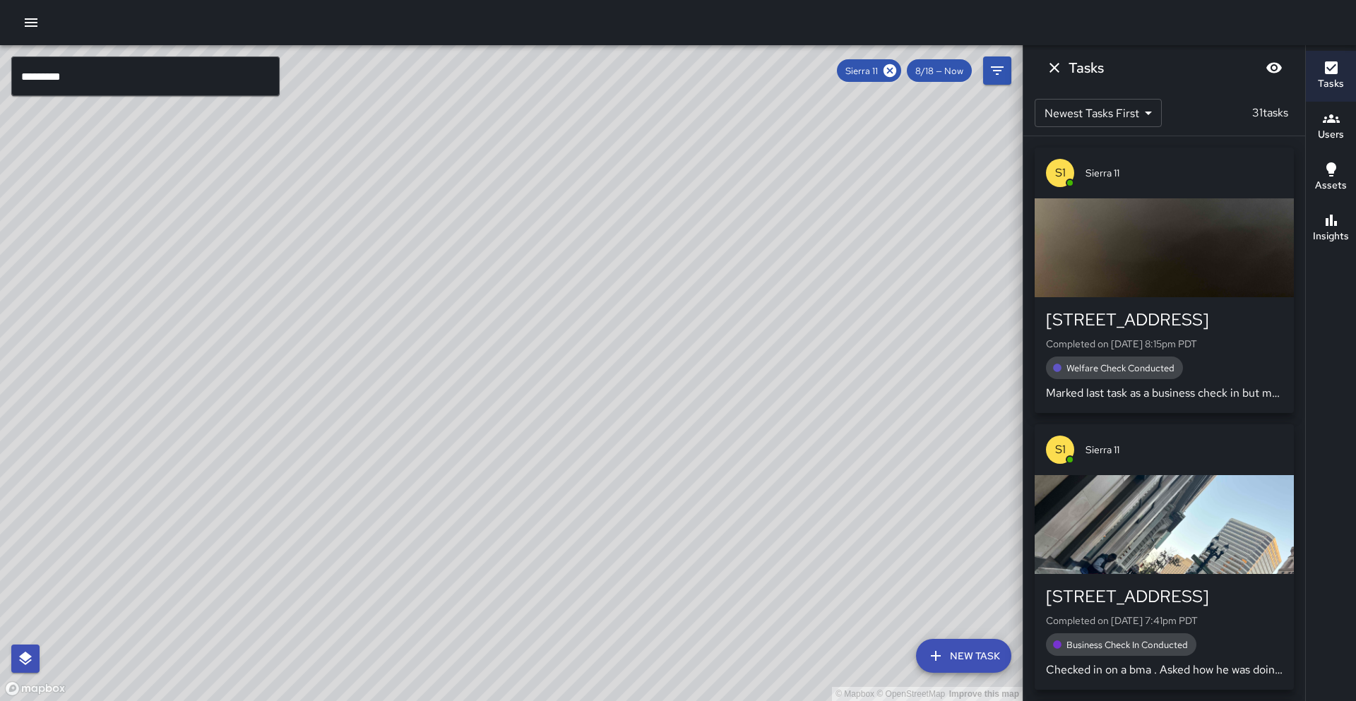
drag, startPoint x: 297, startPoint y: 388, endPoint x: 388, endPoint y: 424, distance: 97.7
click at [415, 252] on div "© Mapbox © OpenStreetMap Improve this map" at bounding box center [511, 373] width 1023 height 656
drag, startPoint x: 412, startPoint y: 396, endPoint x: 457, endPoint y: 296, distance: 110.0
click at [456, 292] on div "© Mapbox © OpenStreetMap Improve this map" at bounding box center [511, 373] width 1023 height 656
drag, startPoint x: 894, startPoint y: 71, endPoint x: 519, endPoint y: 57, distance: 375.3
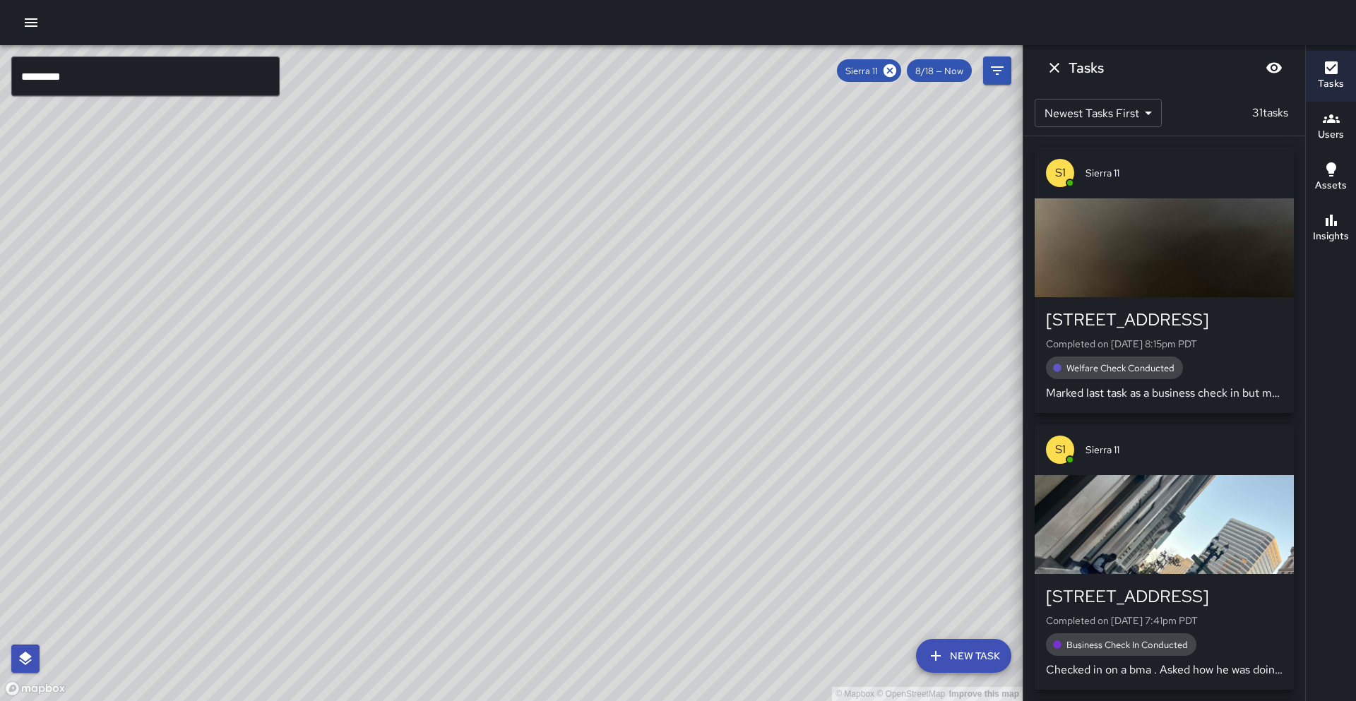
click at [894, 71] on icon at bounding box center [890, 70] width 13 height 13
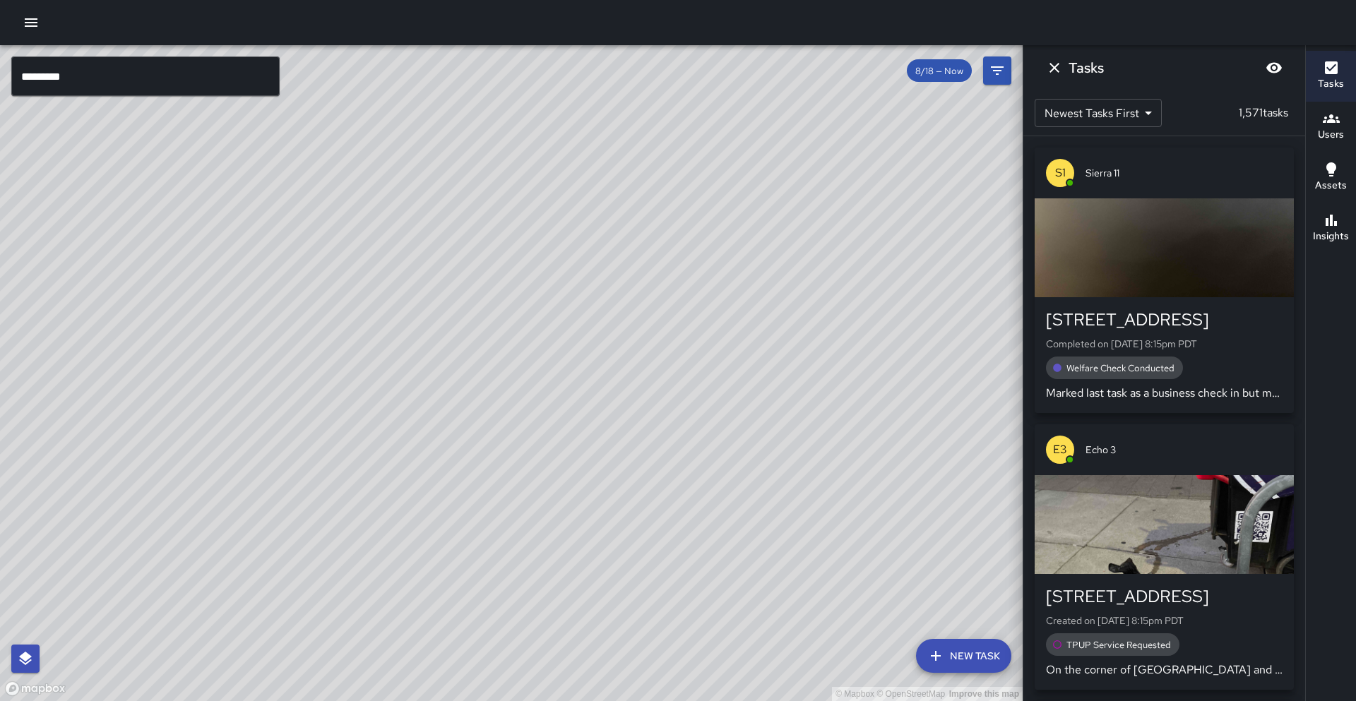
click at [112, 76] on input "*********" at bounding box center [145, 77] width 268 height 40
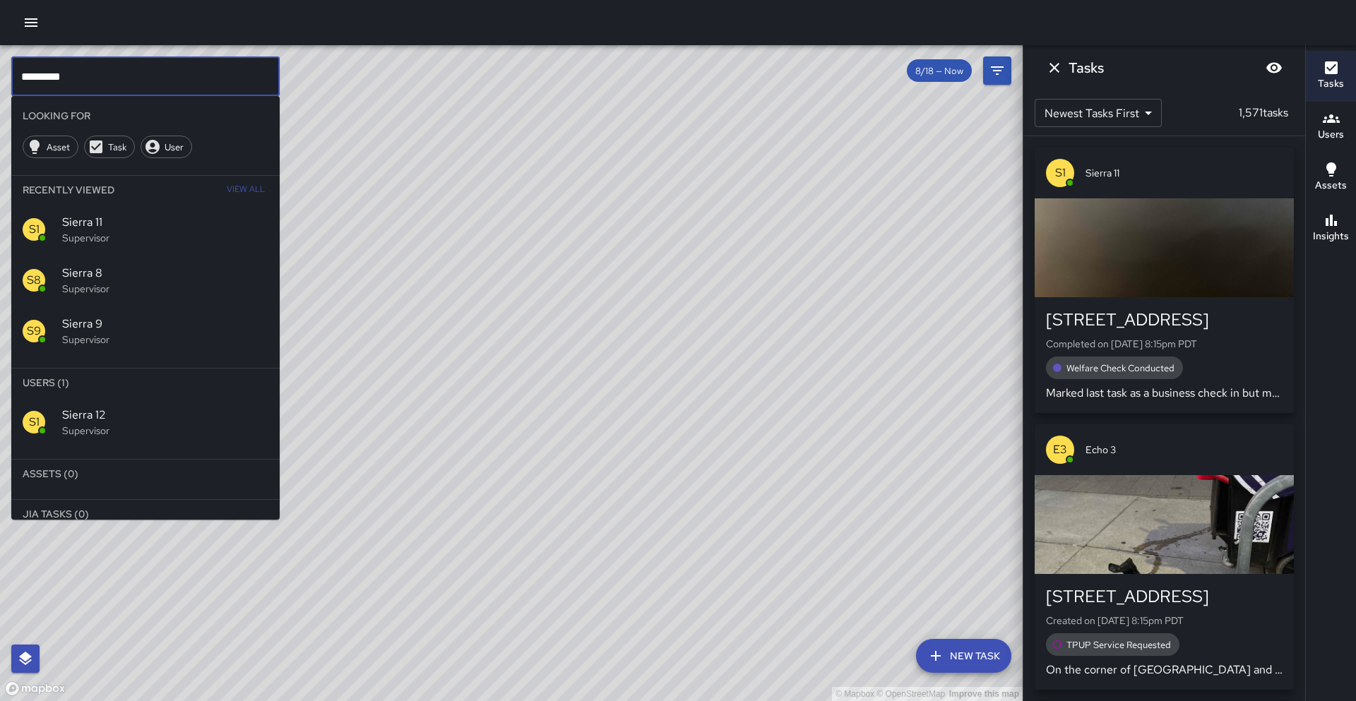
click at [76, 424] on p "Supervisor" at bounding box center [165, 431] width 206 height 14
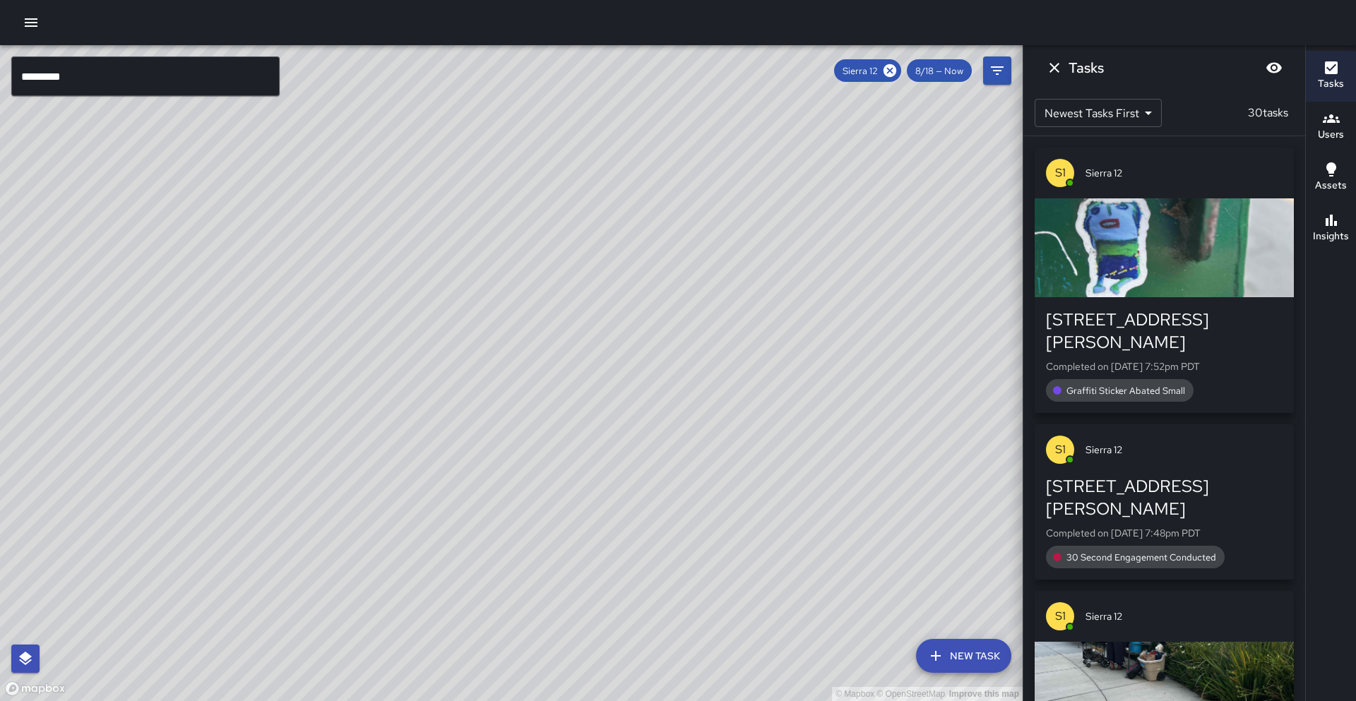
drag, startPoint x: 407, startPoint y: 374, endPoint x: 158, endPoint y: 680, distance: 394.1
click at [158, 682] on div "© Mapbox © OpenStreetMap Improve this map" at bounding box center [511, 373] width 1023 height 656
click at [890, 71] on icon at bounding box center [890, 71] width 16 height 16
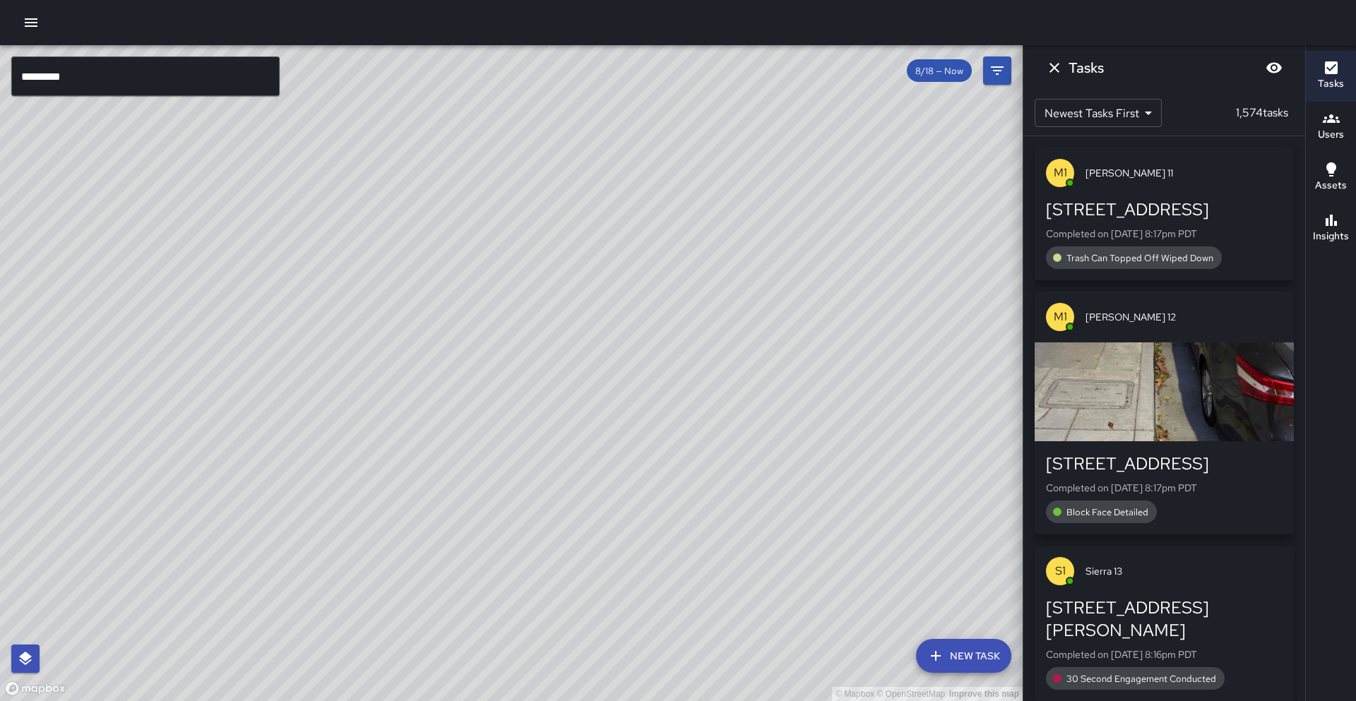
click at [103, 85] on input "*********" at bounding box center [145, 77] width 268 height 40
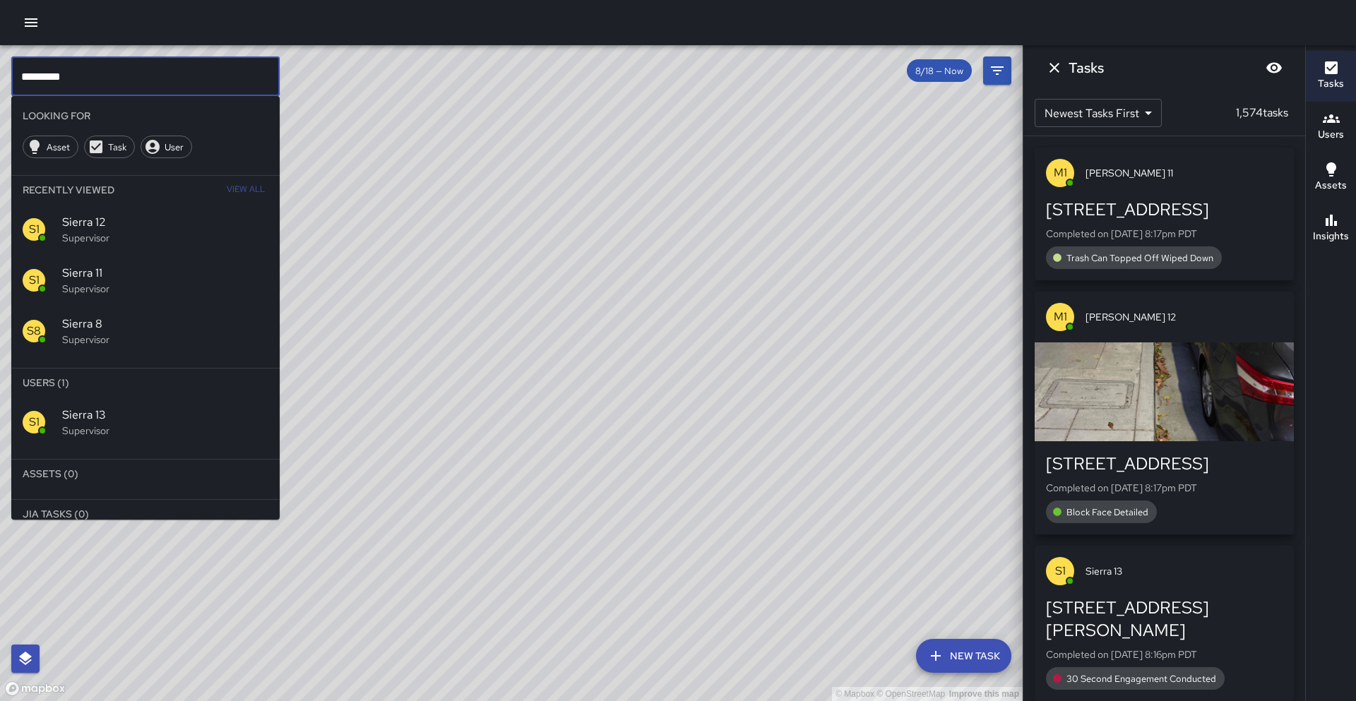
type input "*********"
click at [110, 429] on p "Supervisor" at bounding box center [165, 431] width 206 height 14
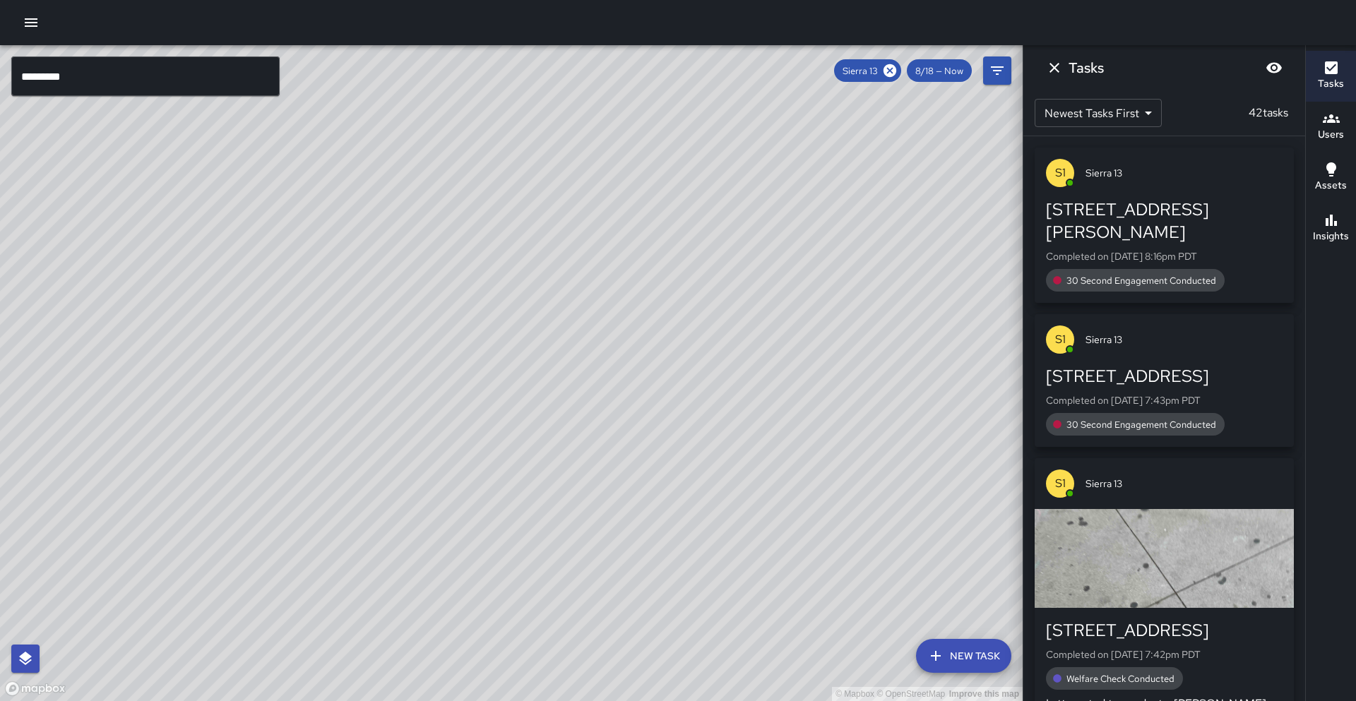
drag, startPoint x: 189, startPoint y: 460, endPoint x: 350, endPoint y: 260, distance: 256.7
click at [350, 254] on div "© Mapbox © OpenStreetMap Improve this map" at bounding box center [511, 373] width 1023 height 656
drag, startPoint x: 316, startPoint y: 437, endPoint x: 369, endPoint y: 296, distance: 151.1
click at [370, 295] on div "© Mapbox © OpenStreetMap Improve this map" at bounding box center [511, 373] width 1023 height 656
drag, startPoint x: 324, startPoint y: 422, endPoint x: 394, endPoint y: 311, distance: 131.1
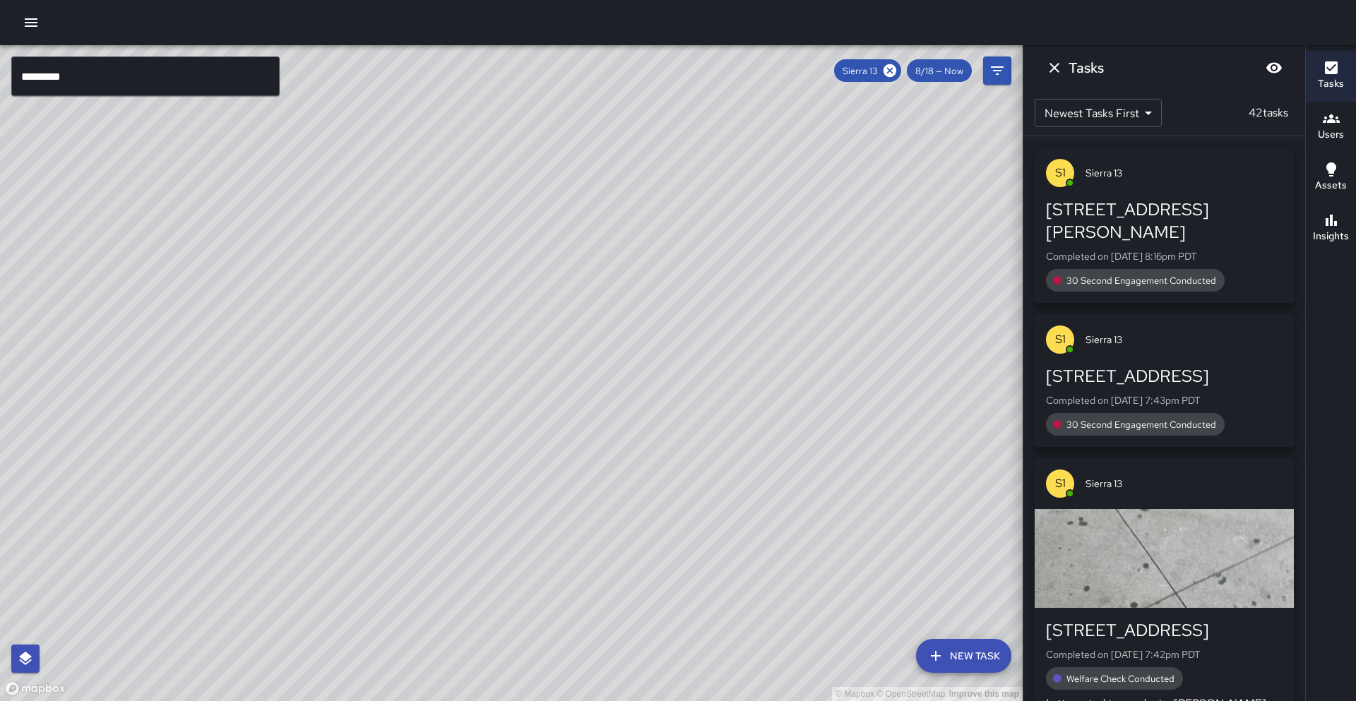
click at [394, 311] on div "© Mapbox © OpenStreetMap Improve this map" at bounding box center [511, 373] width 1023 height 656
